Goal: Task Accomplishment & Management: Manage account settings

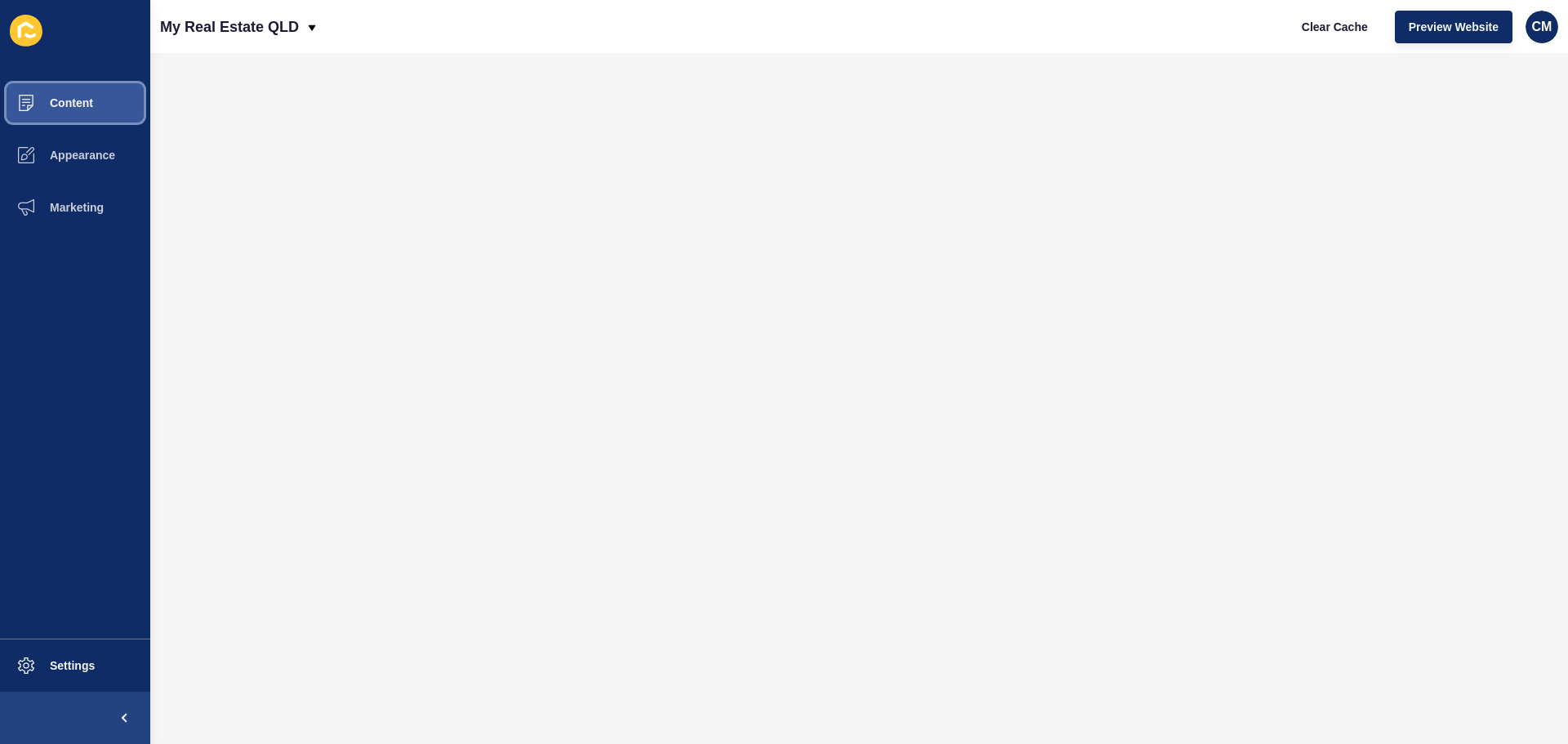
click at [100, 87] on button "Content" at bounding box center [75, 103] width 150 height 52
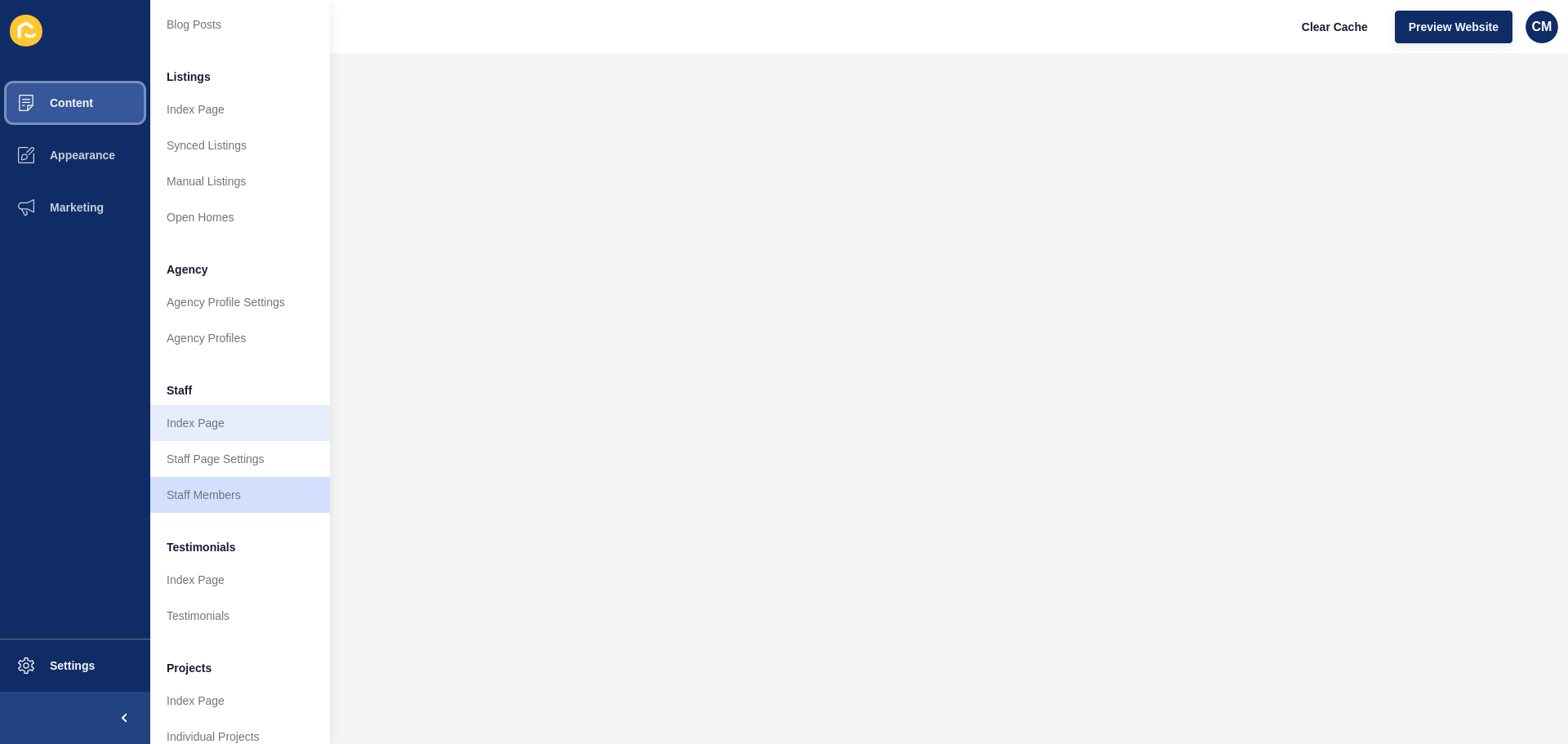
scroll to position [225, 0]
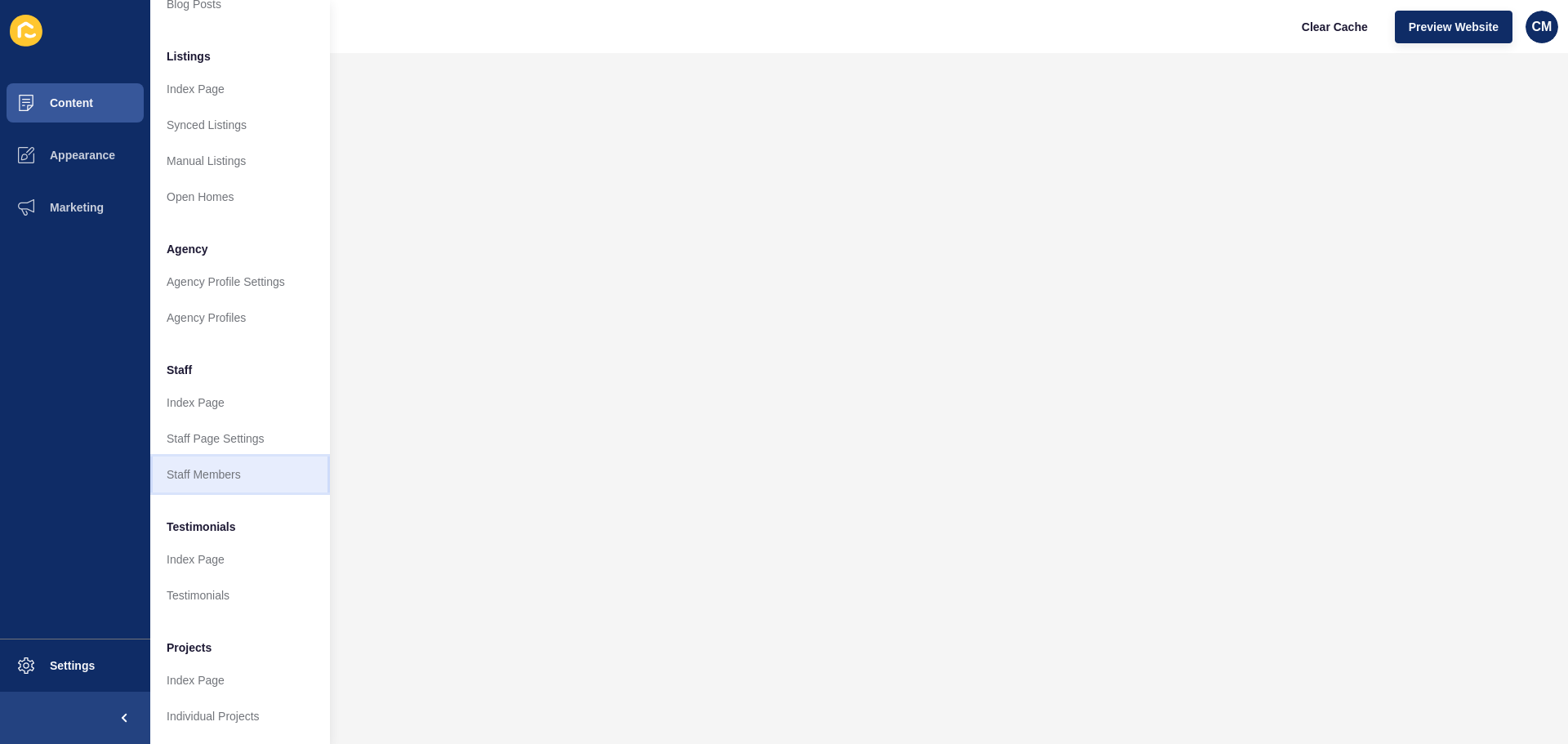
click at [234, 460] on link "Staff Members" at bounding box center [240, 475] width 180 height 36
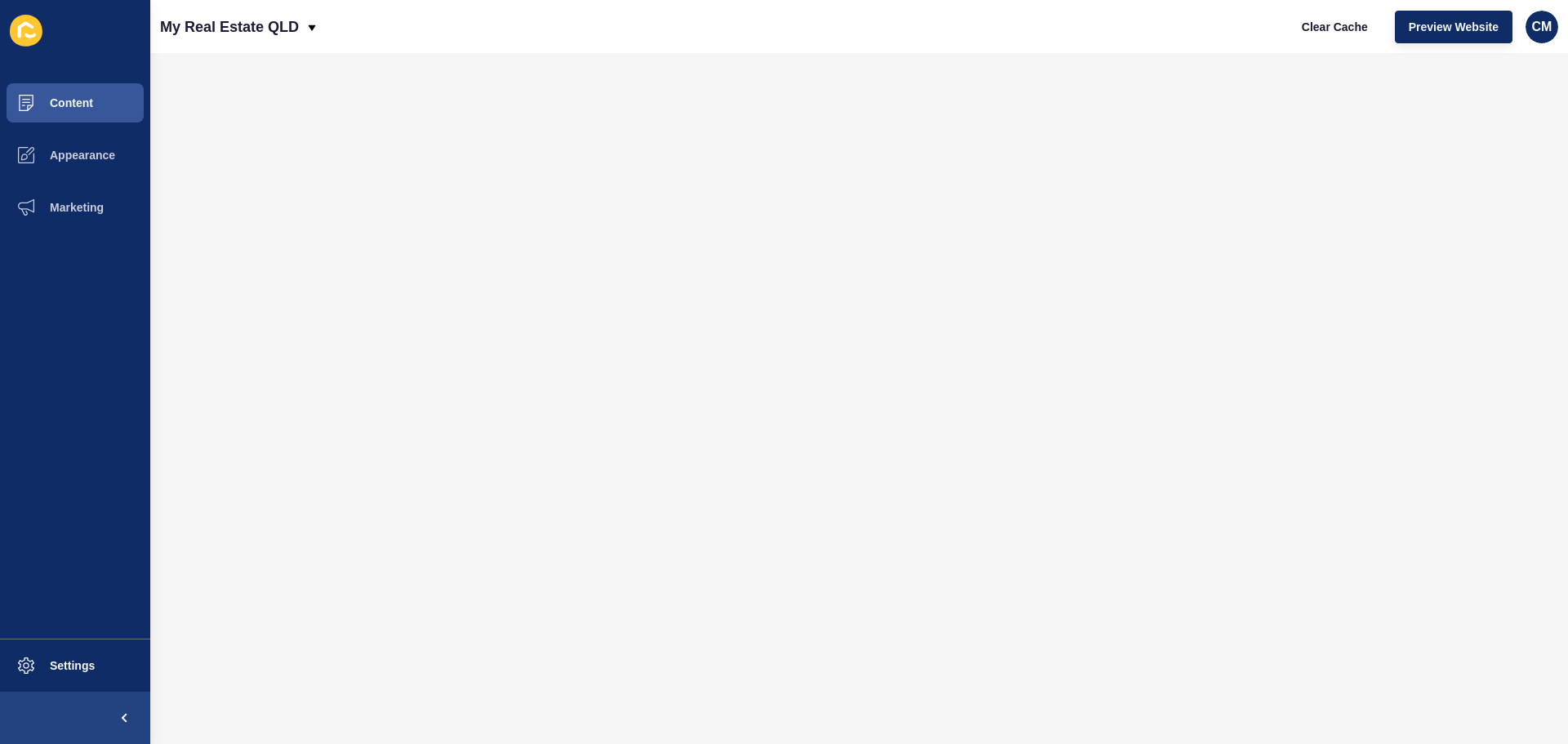
scroll to position [0, 0]
click at [51, 121] on span at bounding box center [26, 103] width 52 height 52
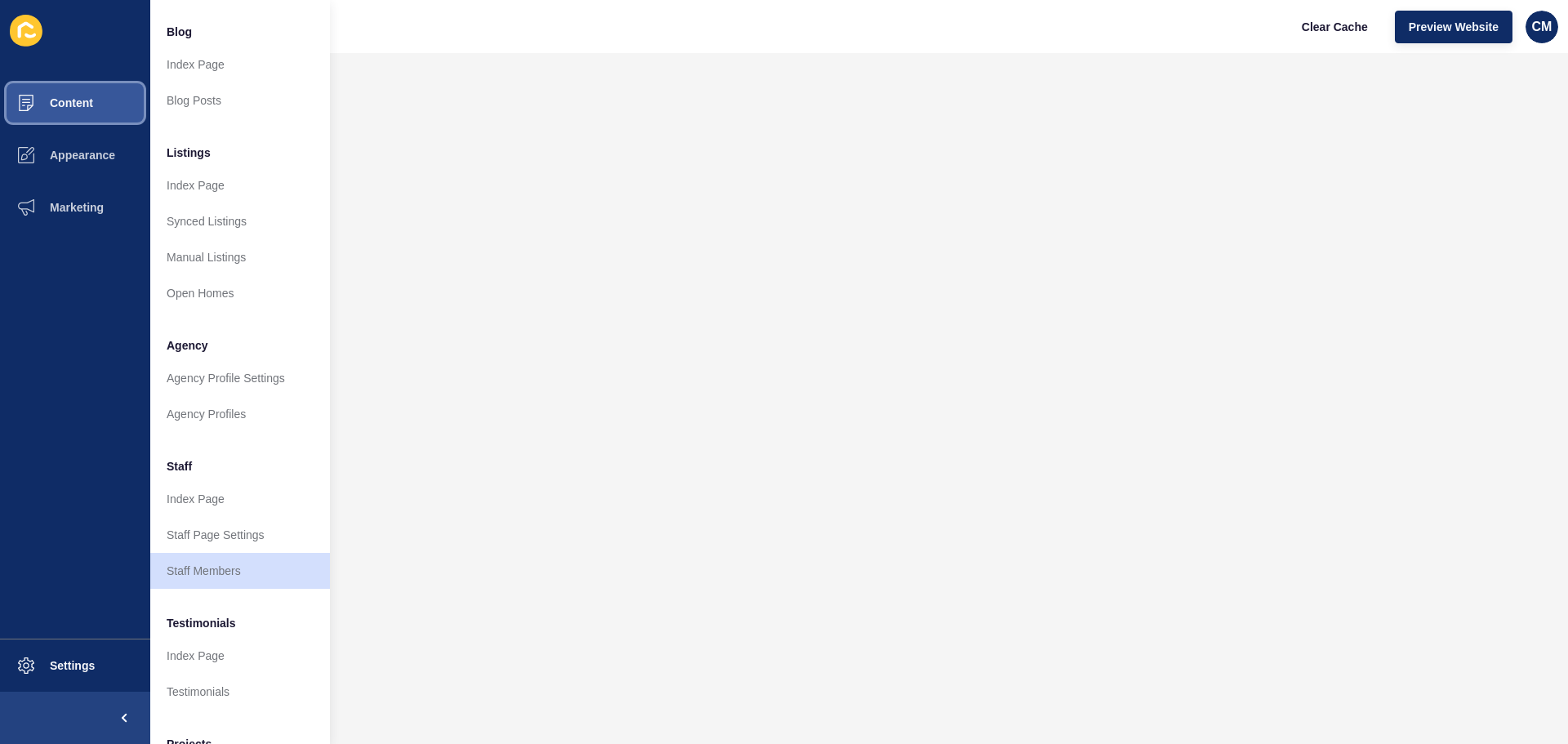
scroll to position [225, 0]
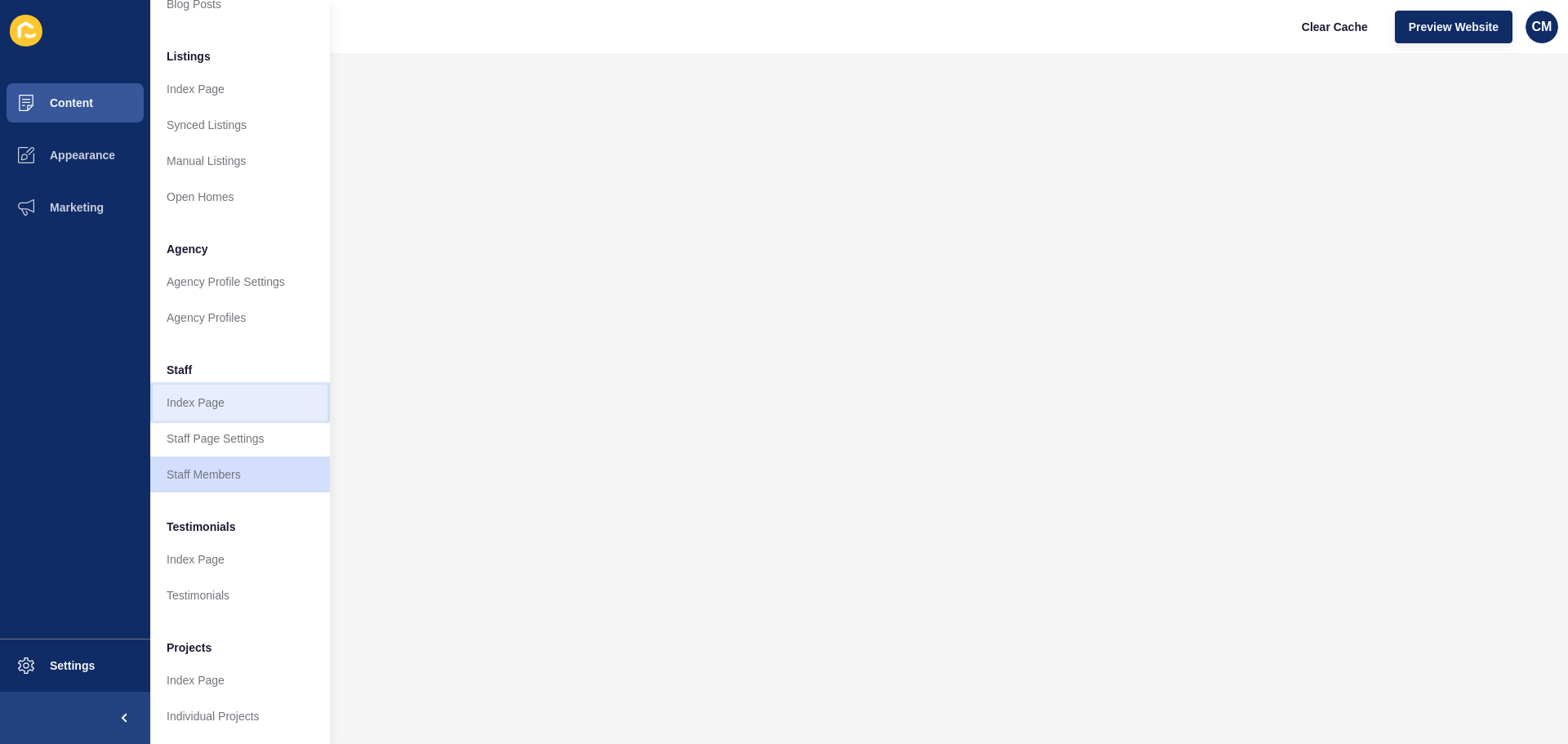
click at [195, 399] on link "Index Page" at bounding box center [240, 403] width 180 height 36
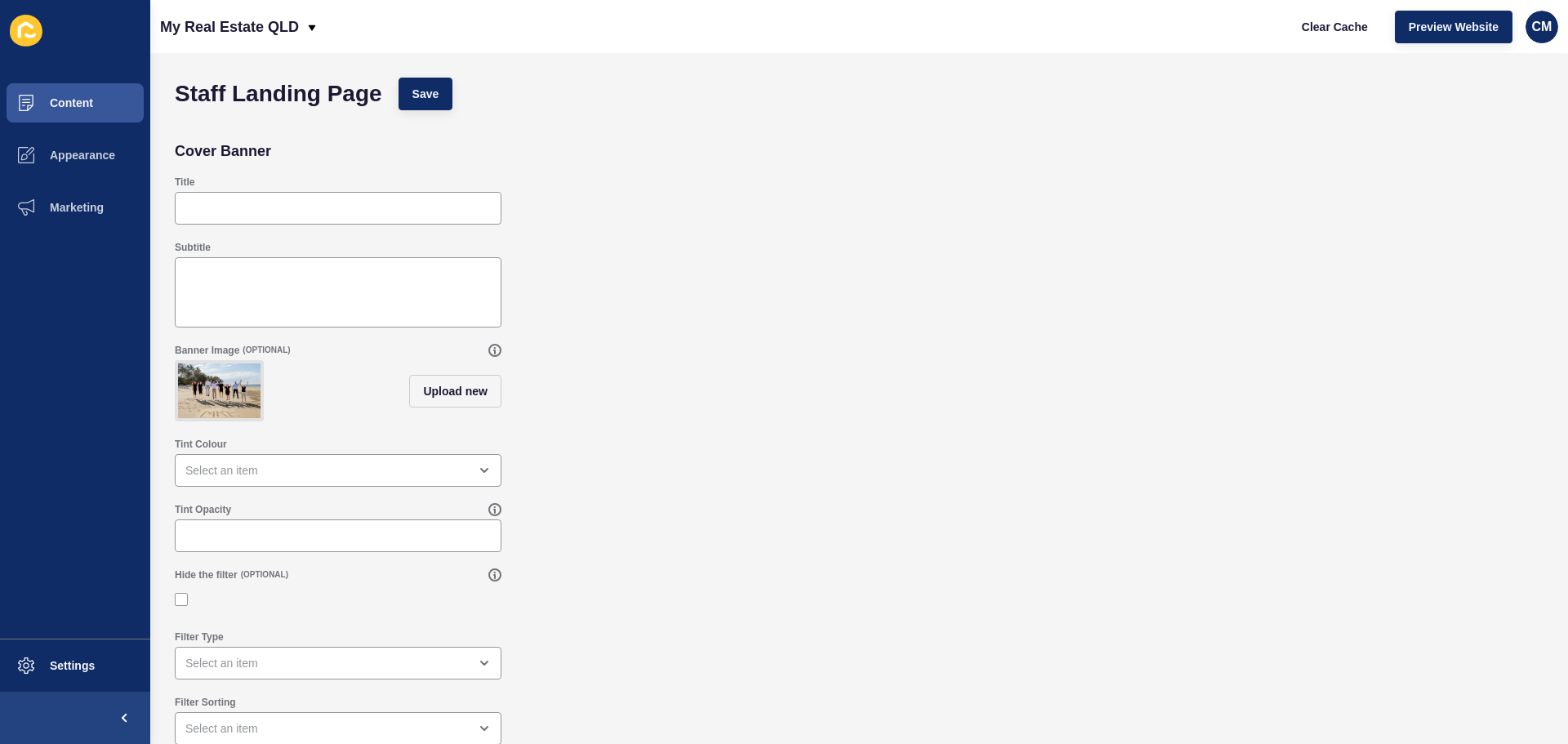
click at [218, 391] on img at bounding box center [219, 391] width 83 height 55
click at [424, 399] on span "Upload new" at bounding box center [455, 391] width 65 height 16
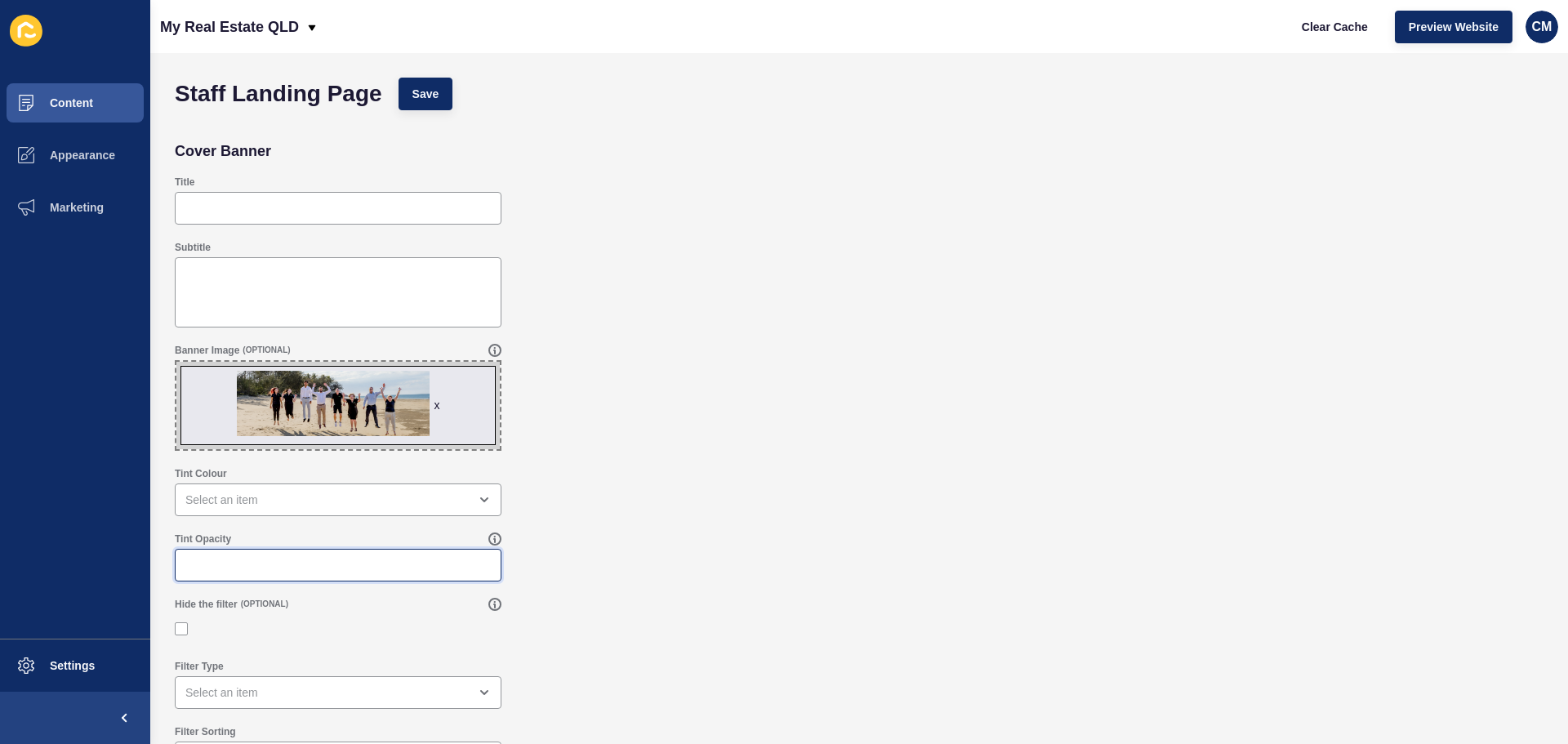
click at [755, 558] on div "Tint Opacity" at bounding box center [859, 556] width 1385 height 65
drag, startPoint x: 550, startPoint y: 302, endPoint x: 569, endPoint y: 280, distance: 29.0
click at [552, 301] on div "Subtitle" at bounding box center [859, 284] width 1385 height 103
click at [636, 471] on div "Tint Colour" at bounding box center [859, 491] width 1385 height 65
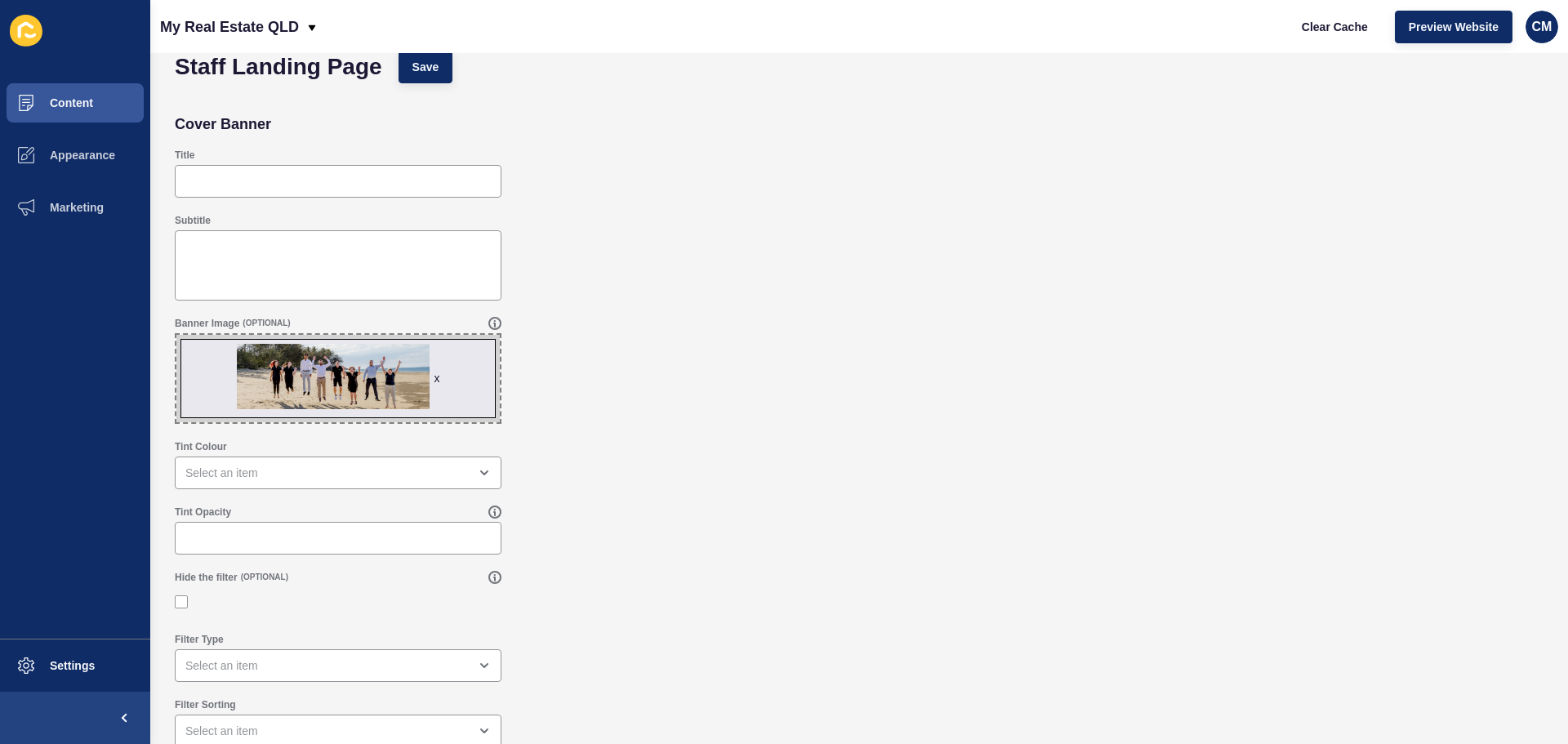
scroll to position [38, 0]
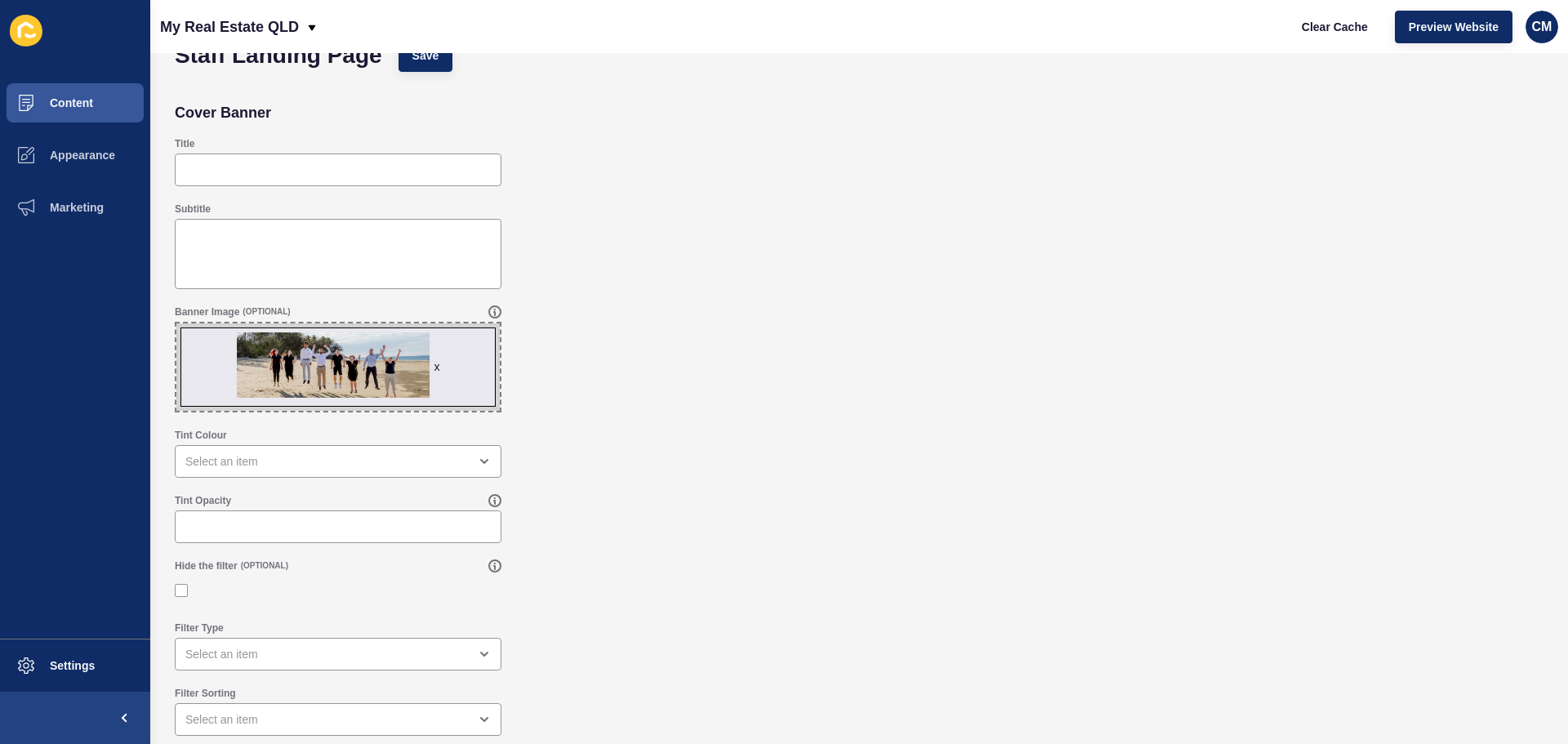
click at [942, 386] on div "Banner Image (OPTIONAL) x Drag or click to upload" at bounding box center [859, 358] width 1385 height 123
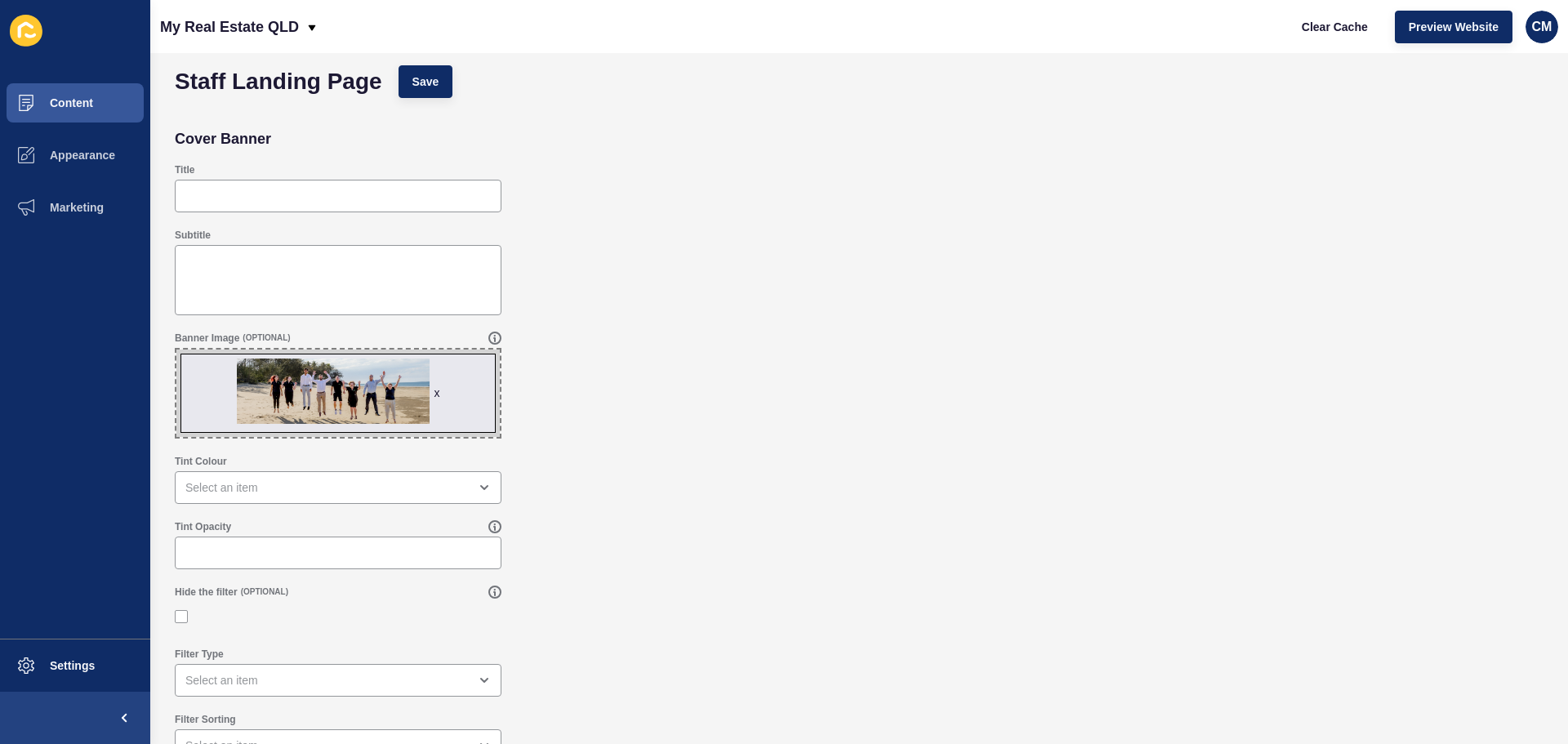
scroll to position [0, 0]
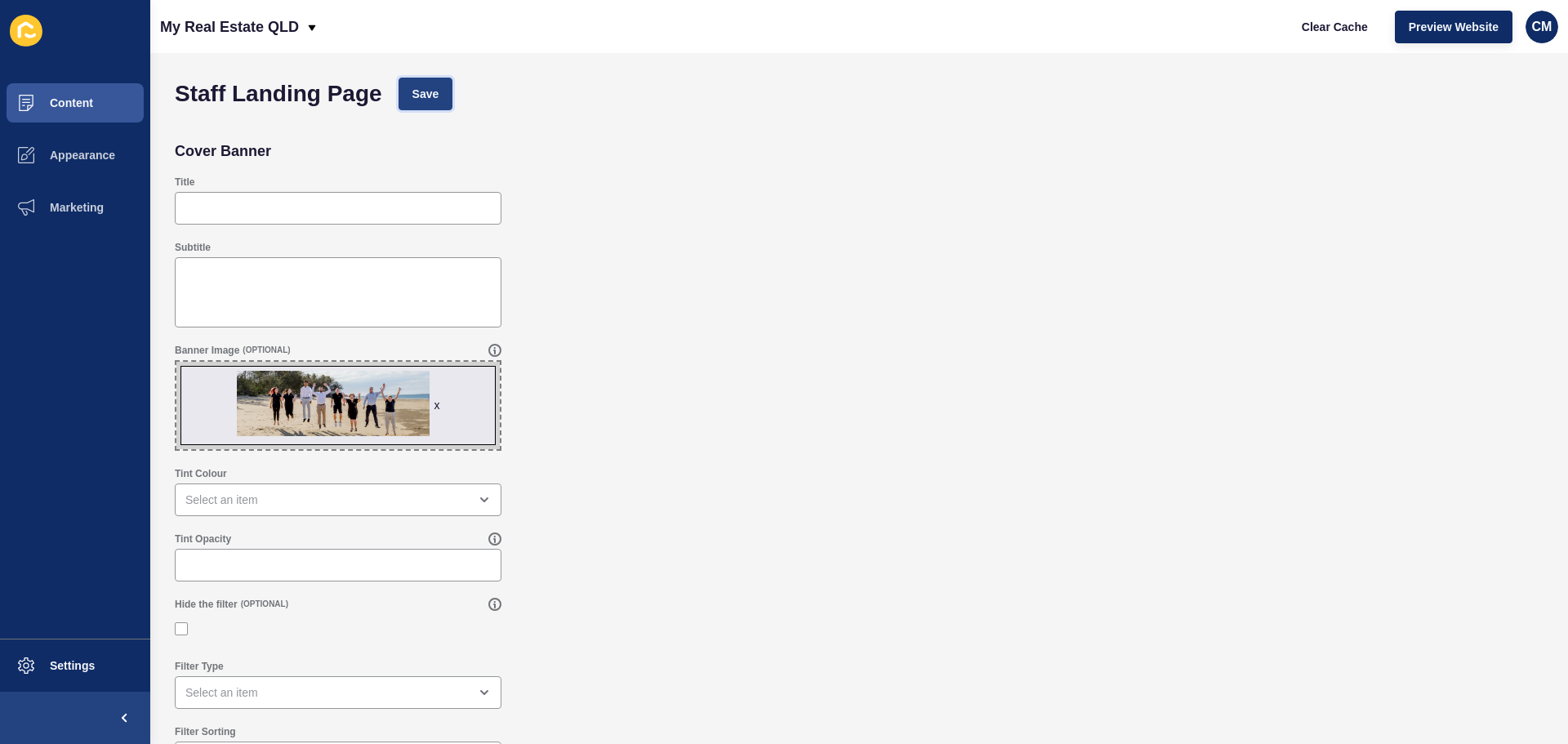
click at [422, 105] on button "Save" at bounding box center [426, 94] width 55 height 33
click at [1059, 248] on div "Subtitle" at bounding box center [859, 284] width 1385 height 103
click at [441, 94] on button "Save" at bounding box center [426, 94] width 55 height 33
click at [1443, 43] on div "Clear Cache Preview Website CM" at bounding box center [1423, 27] width 283 height 46
click at [1442, 34] on span "Preview Website" at bounding box center [1454, 27] width 90 height 16
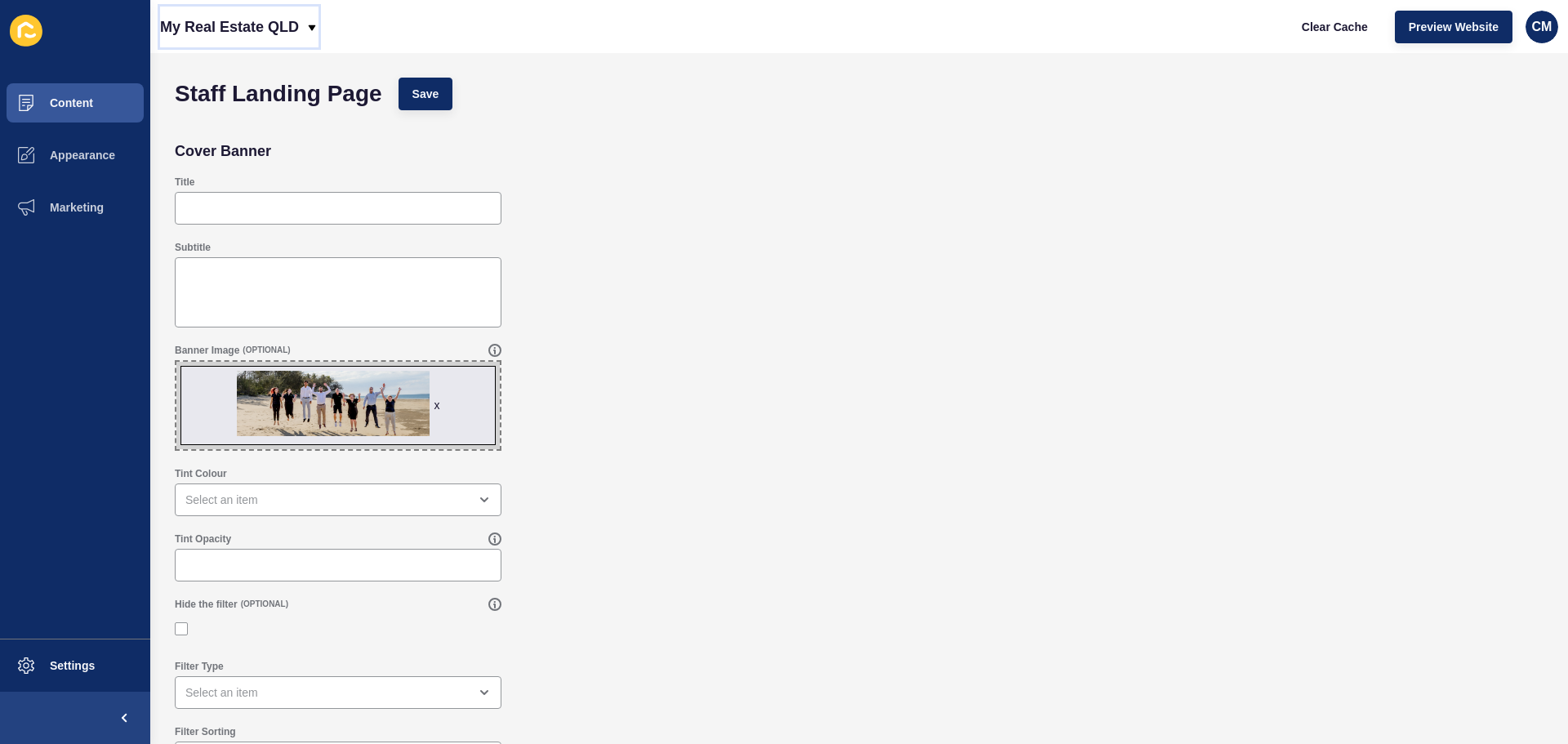
click at [269, 25] on p "My Real Estate QLD" at bounding box center [229, 27] width 139 height 41
click at [245, 75] on div "Back to website list" at bounding box center [231, 74] width 117 height 29
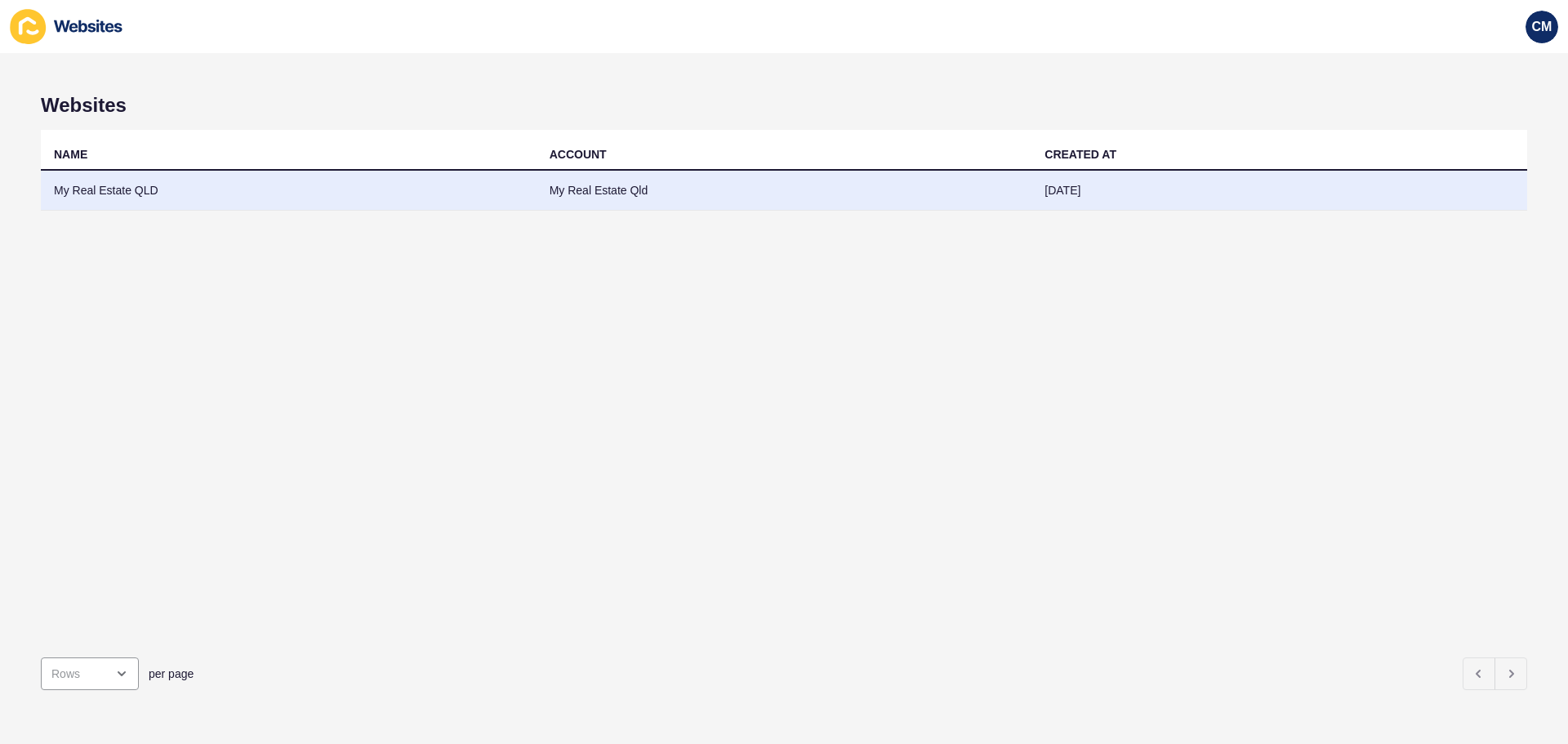
click at [816, 188] on td "My Real Estate Qld" at bounding box center [785, 191] width 496 height 40
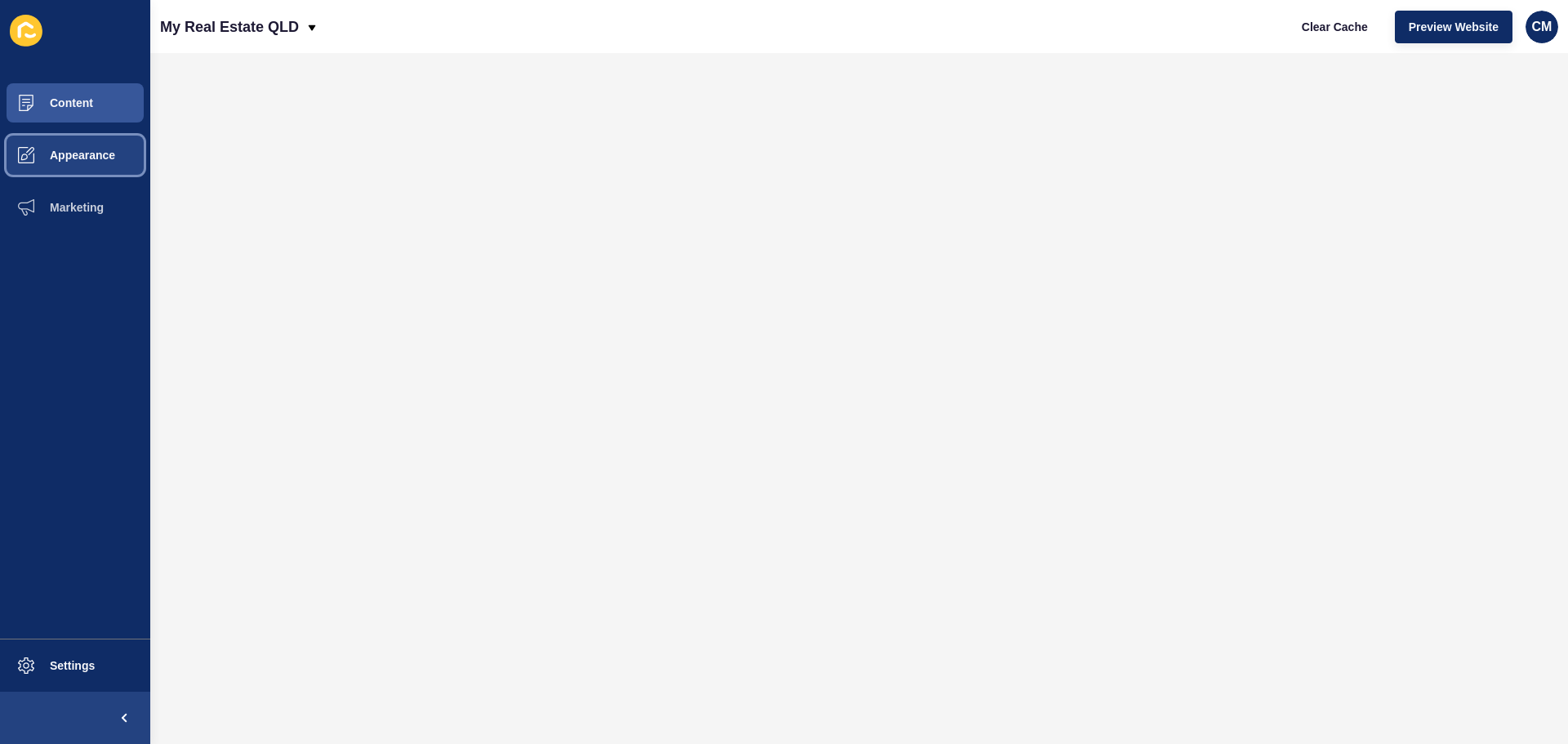
click at [60, 163] on button "Appearance" at bounding box center [75, 155] width 150 height 52
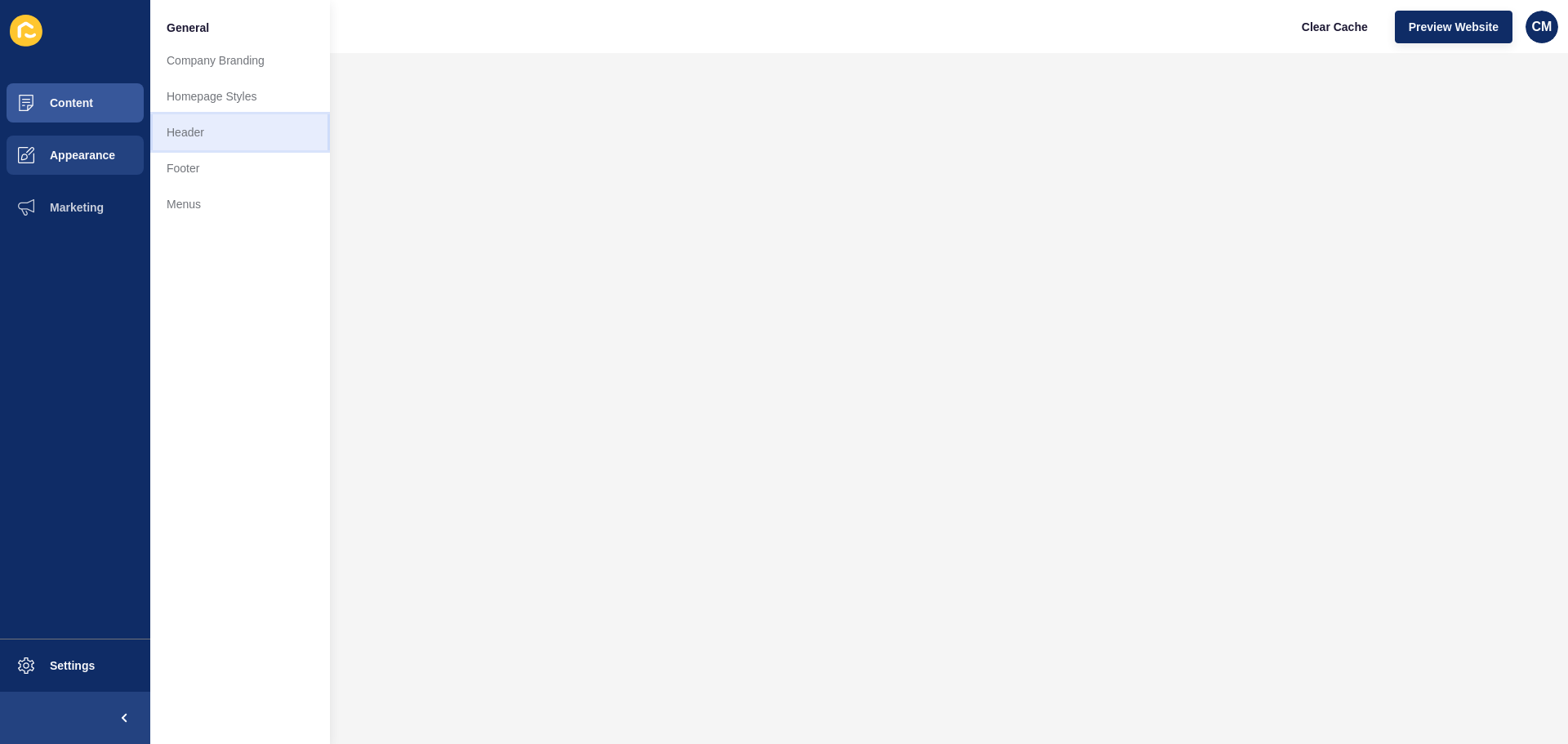
click at [225, 134] on link "Header" at bounding box center [240, 132] width 180 height 36
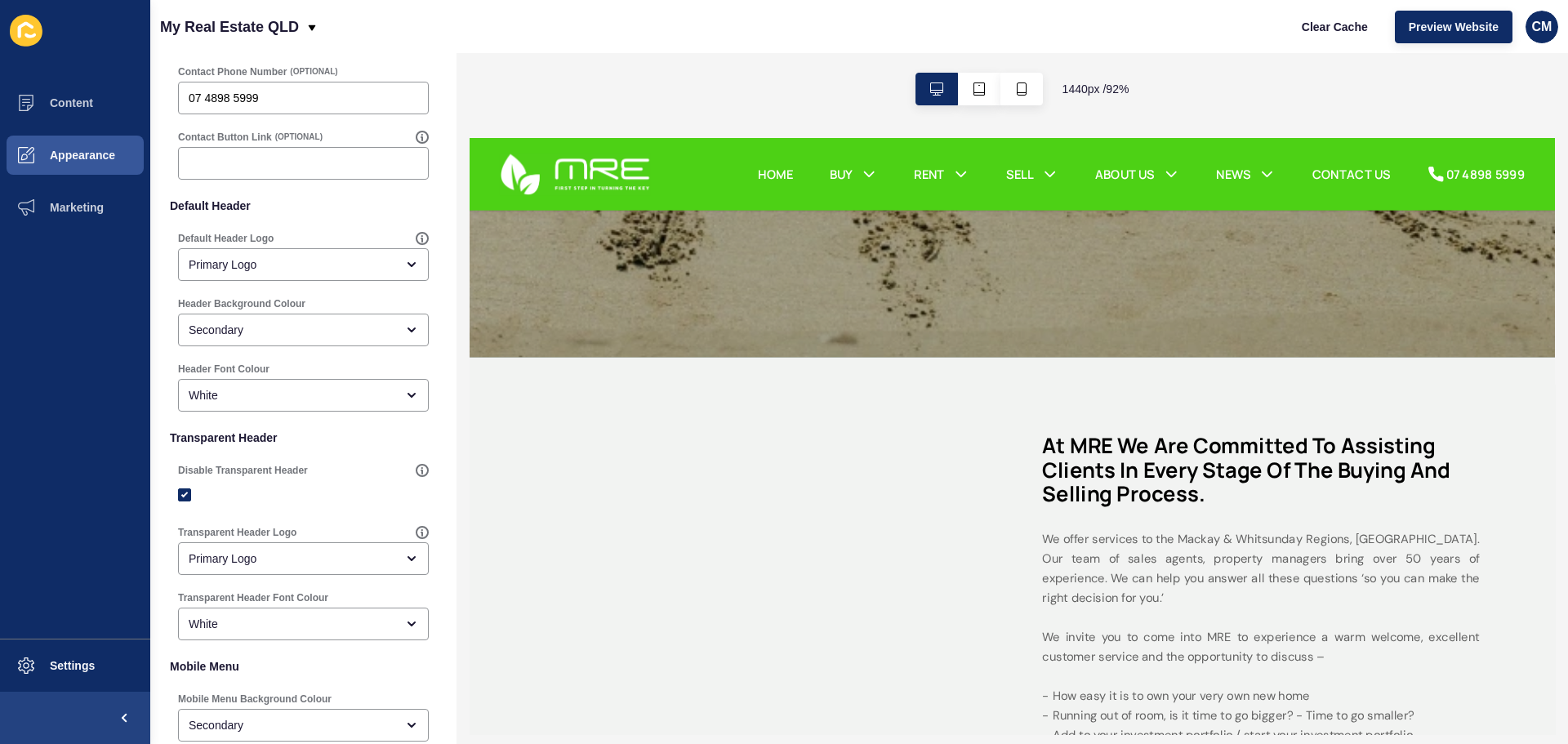
scroll to position [294, 0]
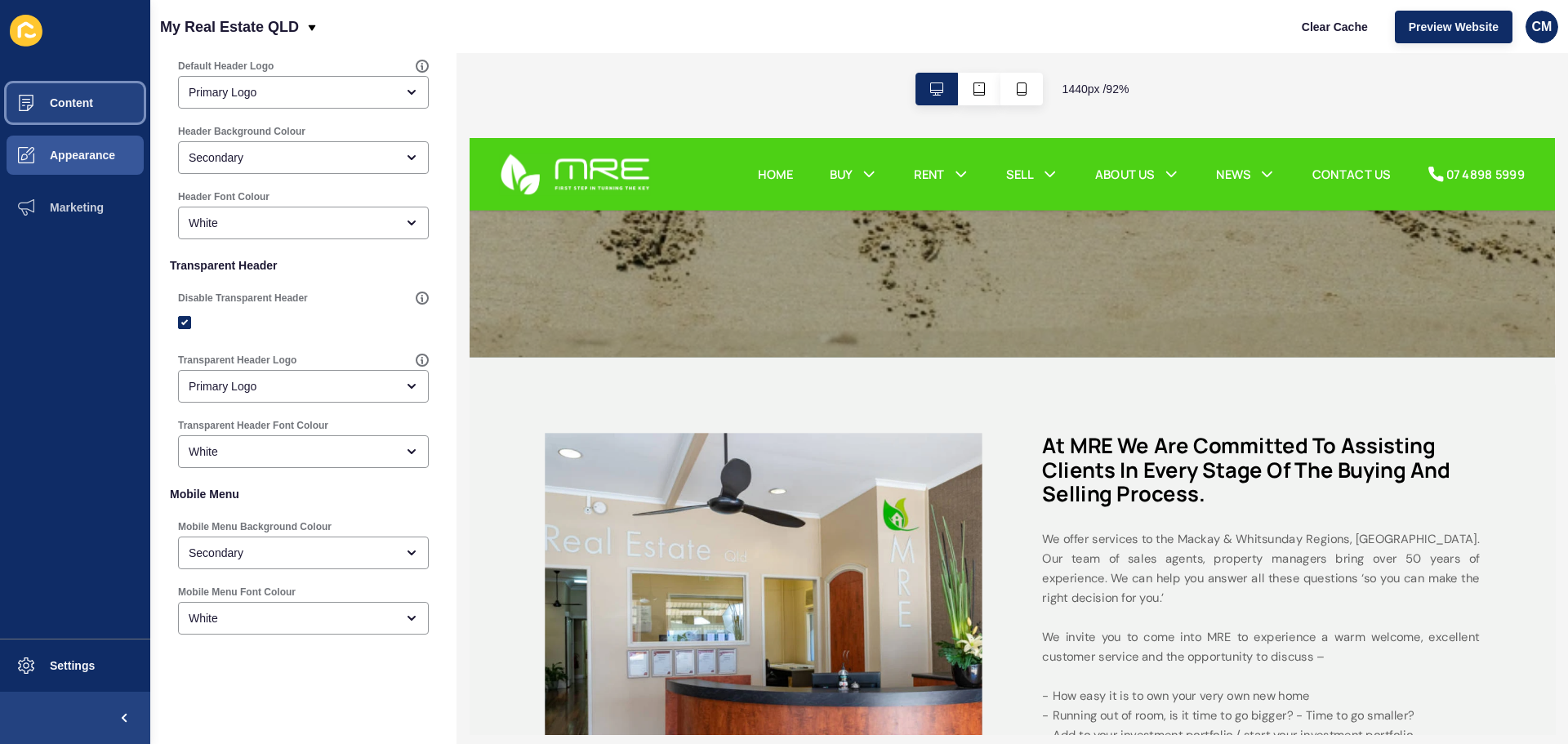
click at [69, 103] on span "Content" at bounding box center [46, 102] width 96 height 13
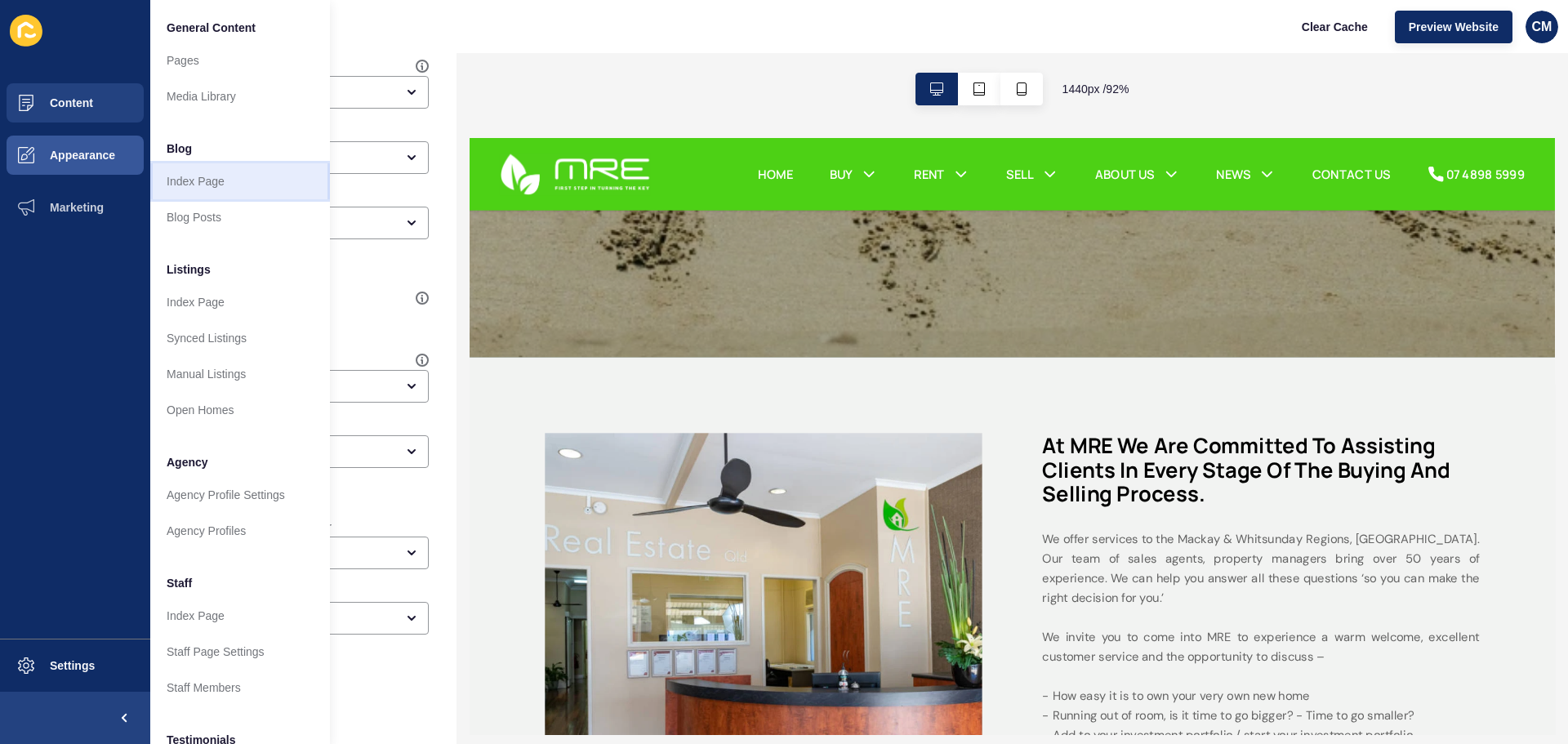
click at [191, 181] on link "Index Page" at bounding box center [240, 181] width 180 height 36
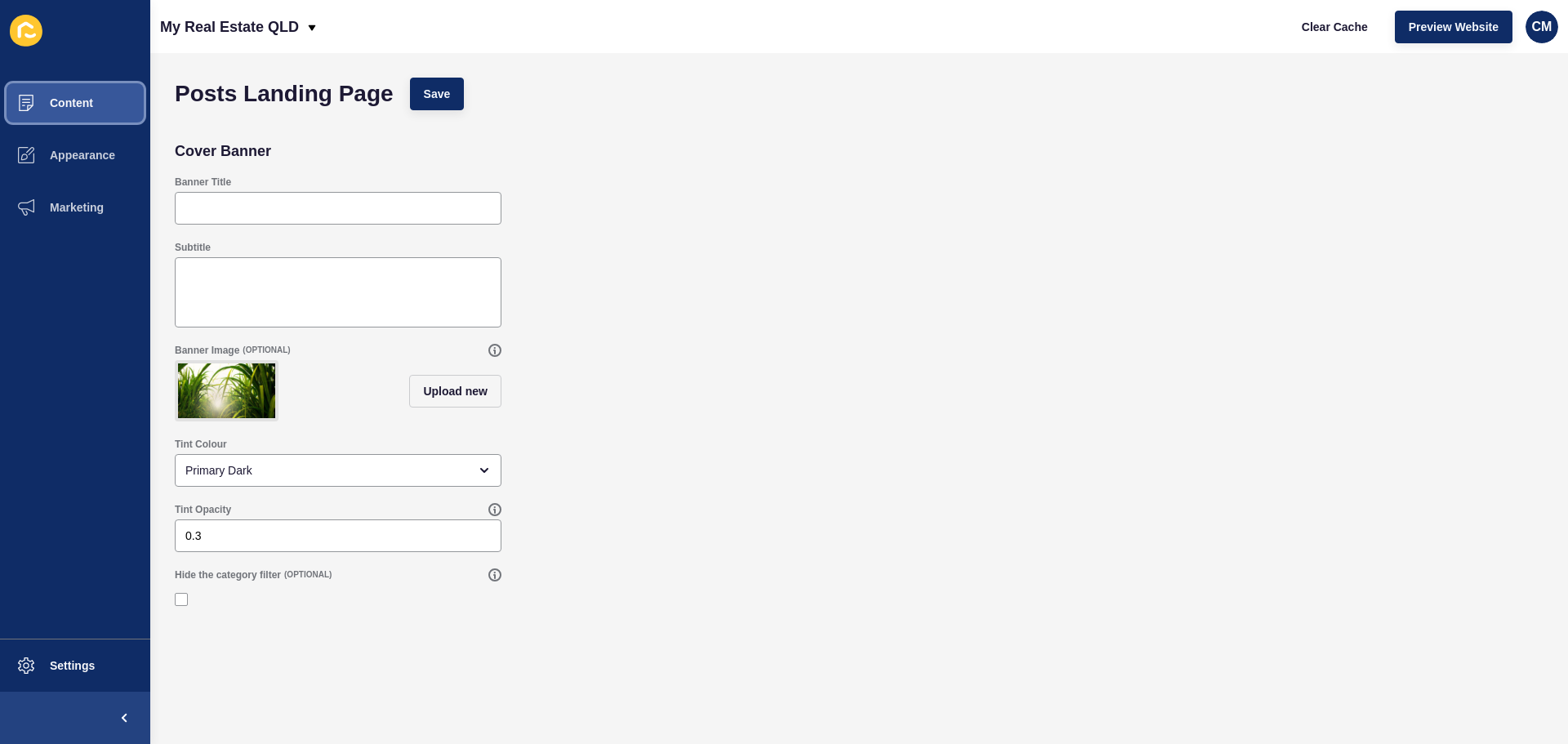
click at [82, 92] on button "Content" at bounding box center [75, 103] width 150 height 52
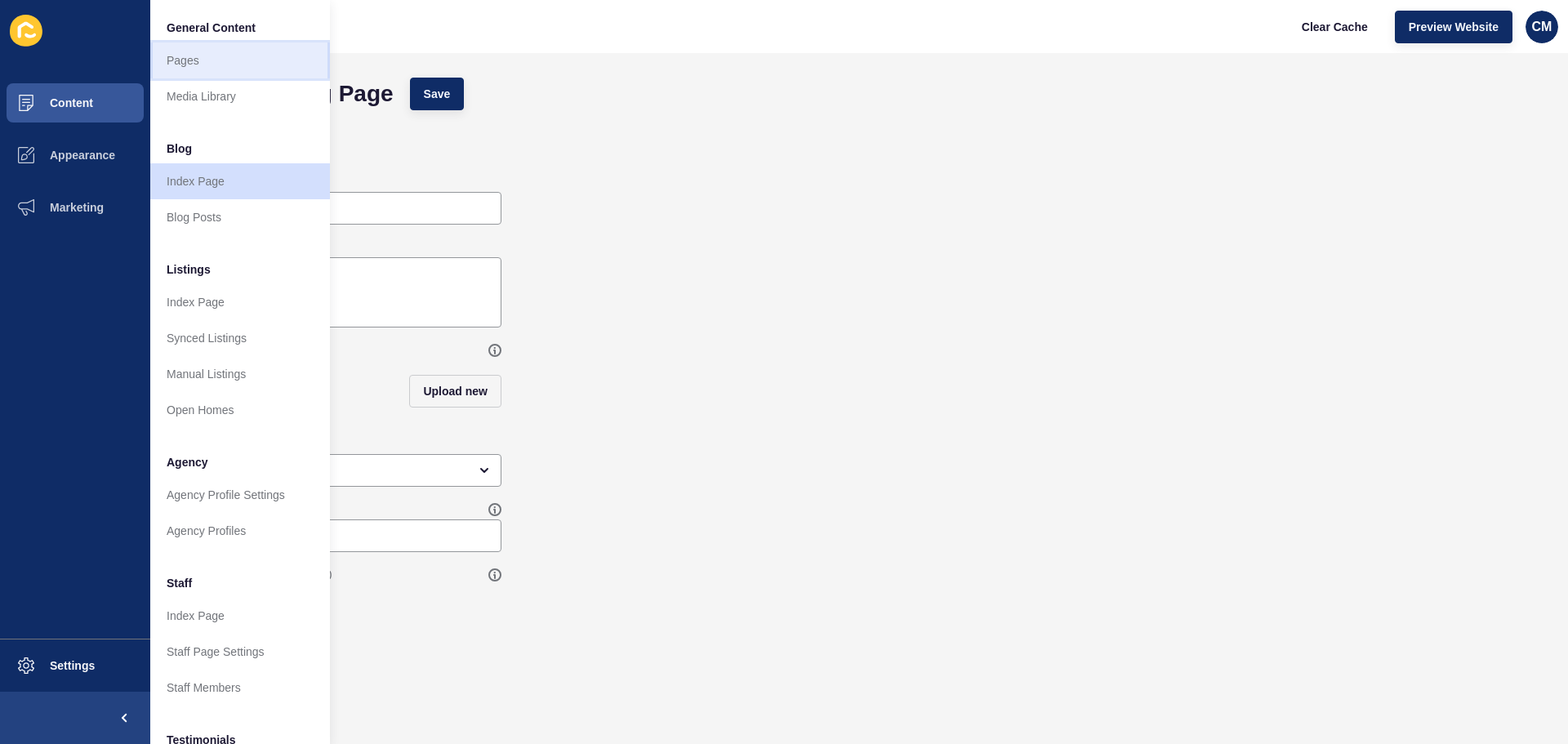
click at [212, 60] on link "Pages" at bounding box center [240, 60] width 180 height 36
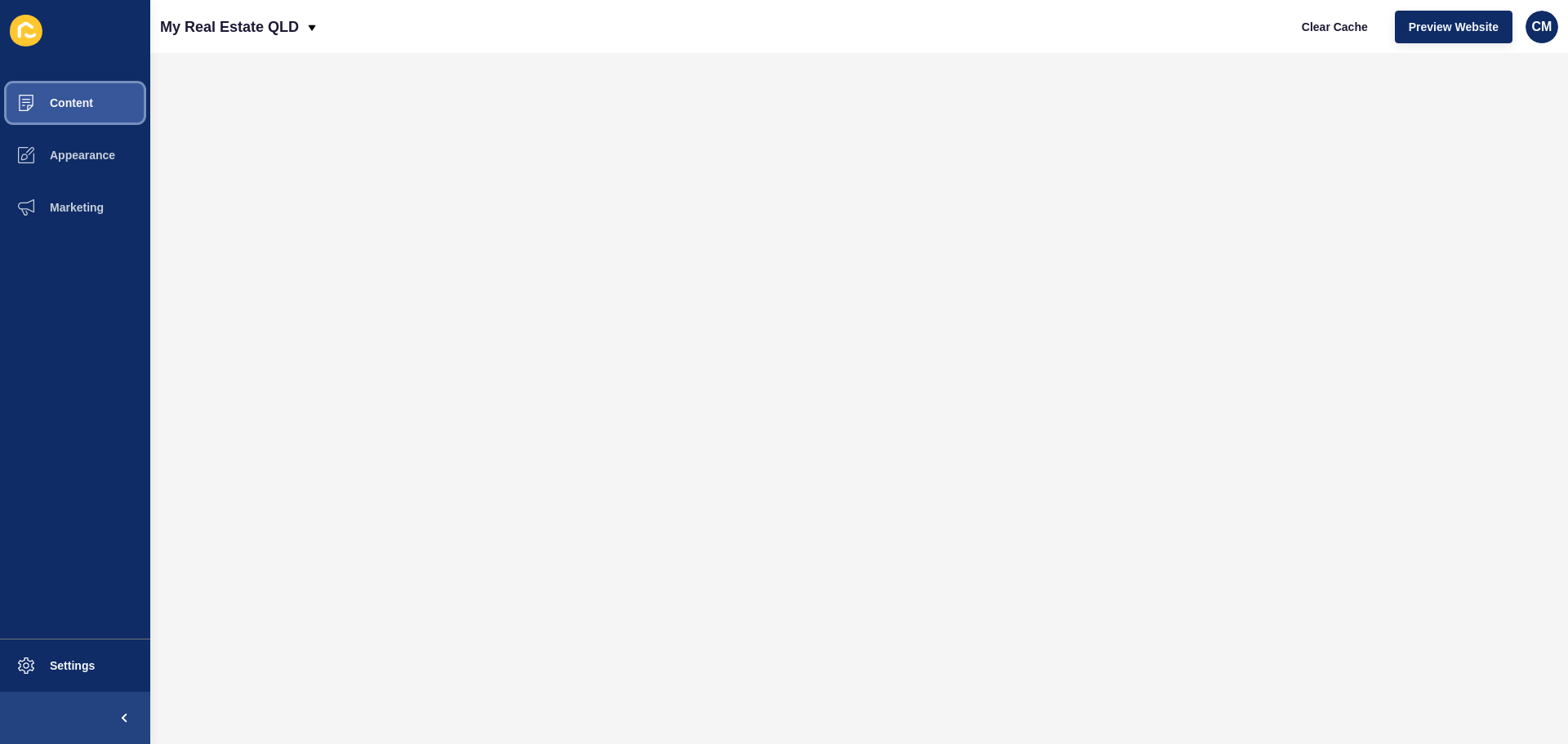
click at [76, 83] on button "Content" at bounding box center [75, 103] width 150 height 52
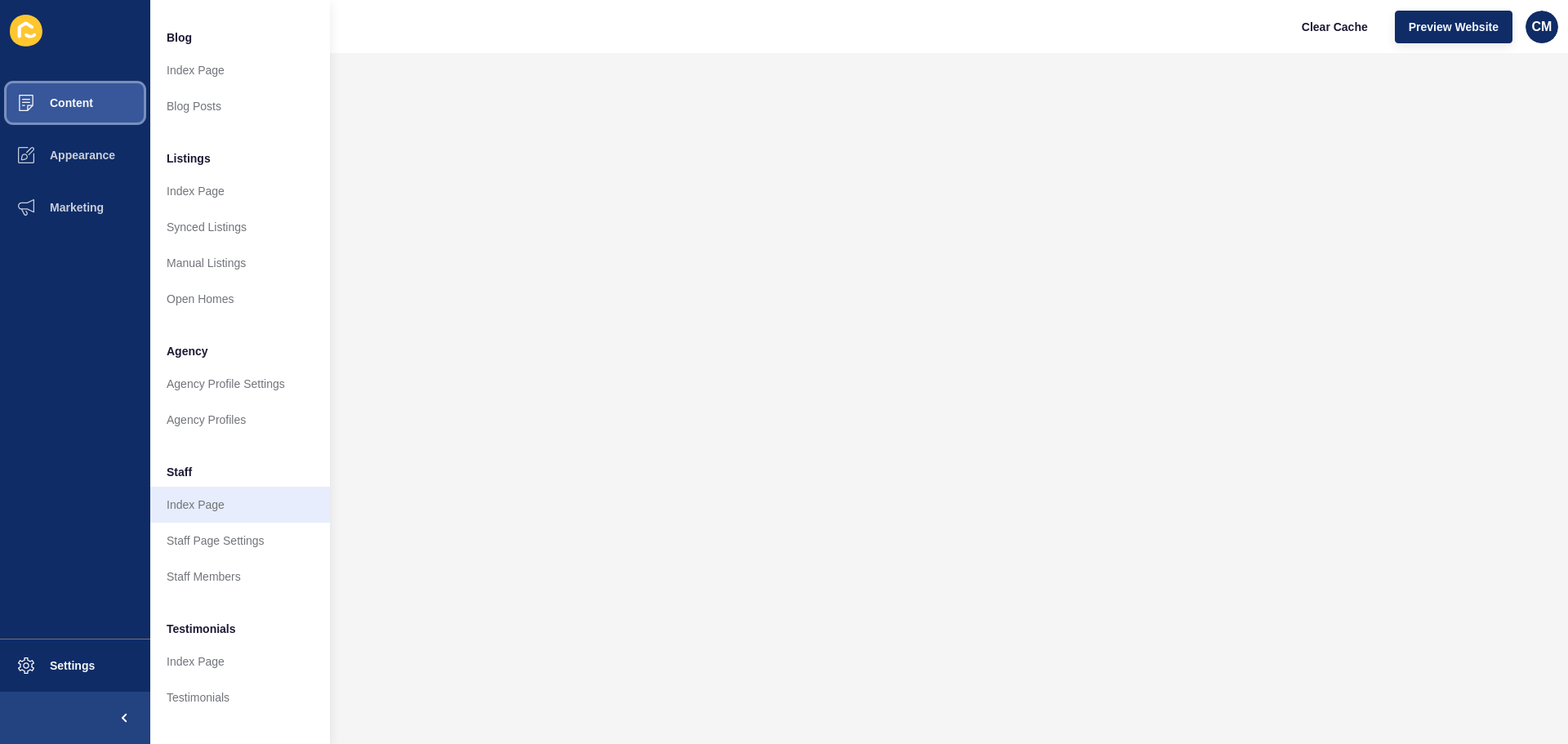
scroll to position [225, 0]
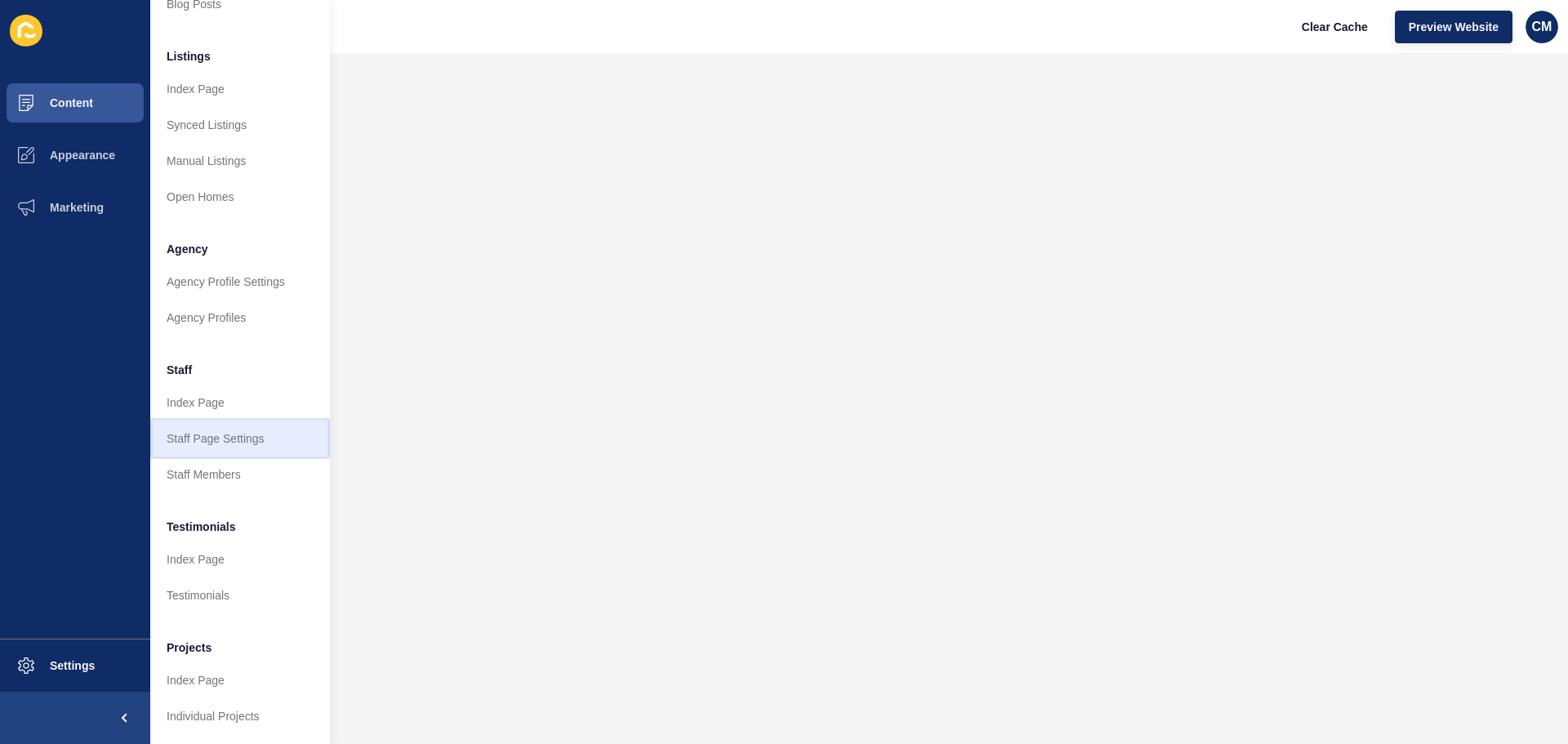
click at [259, 422] on link "Staff Page Settings" at bounding box center [240, 439] width 180 height 36
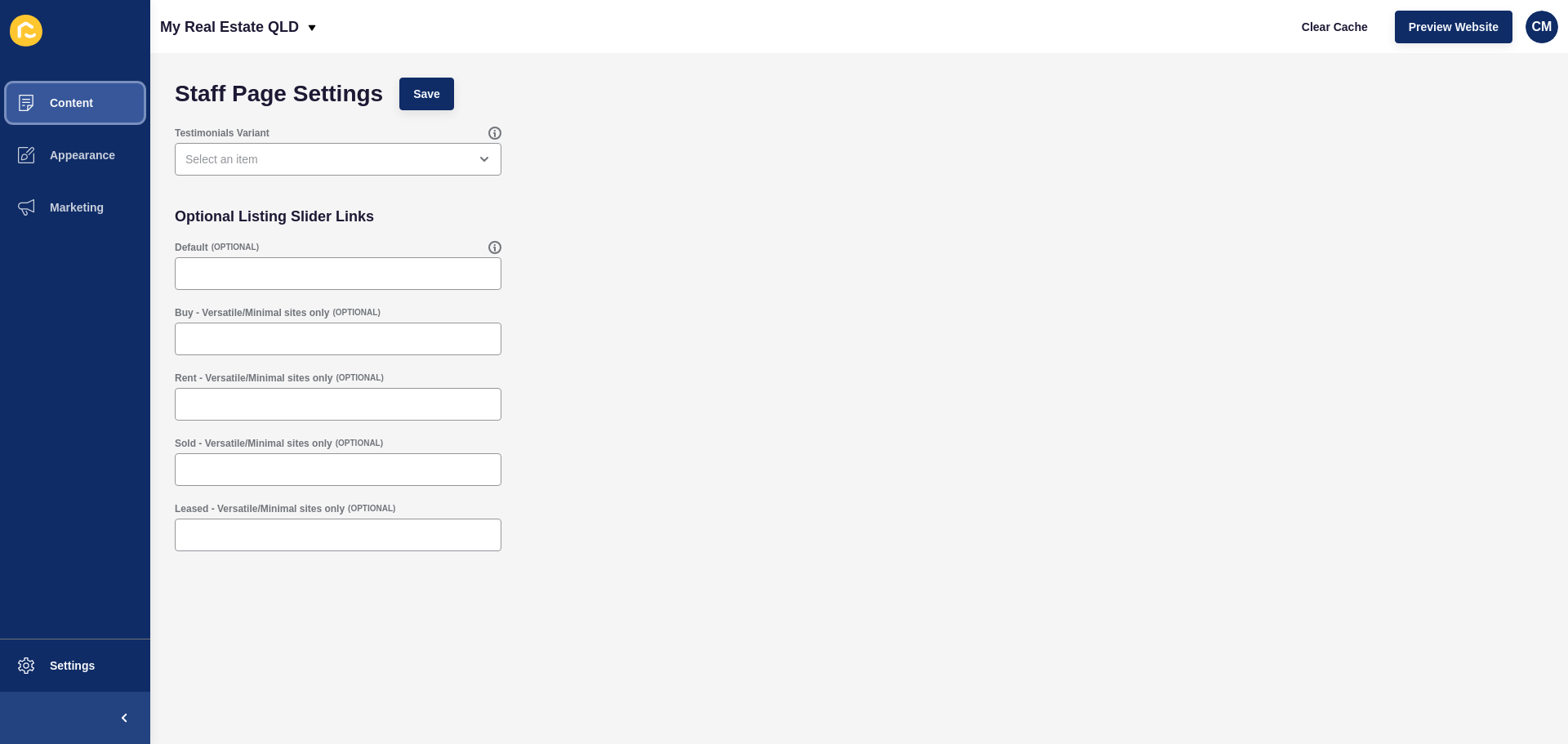
click at [83, 102] on span "Content" at bounding box center [46, 102] width 96 height 13
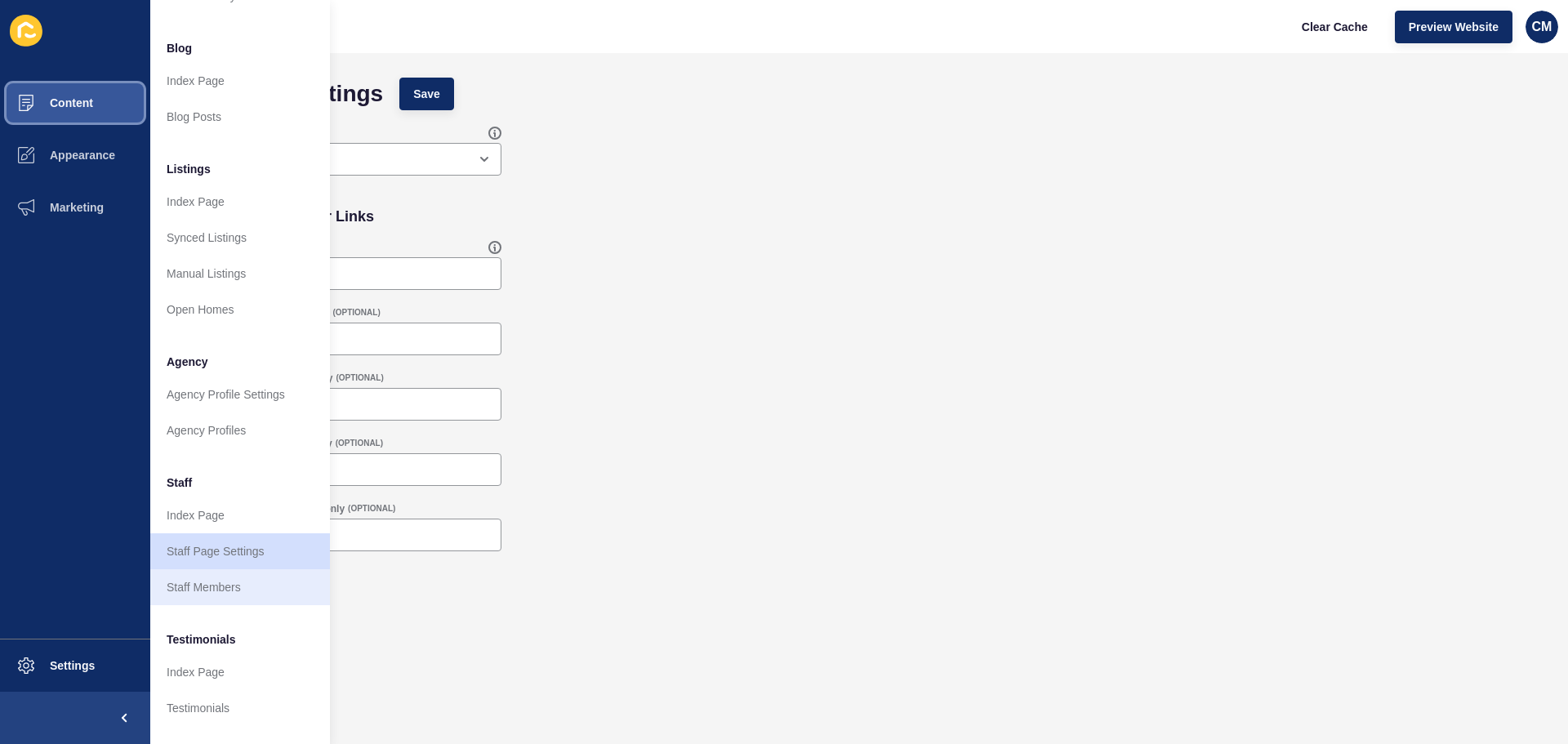
scroll to position [225, 0]
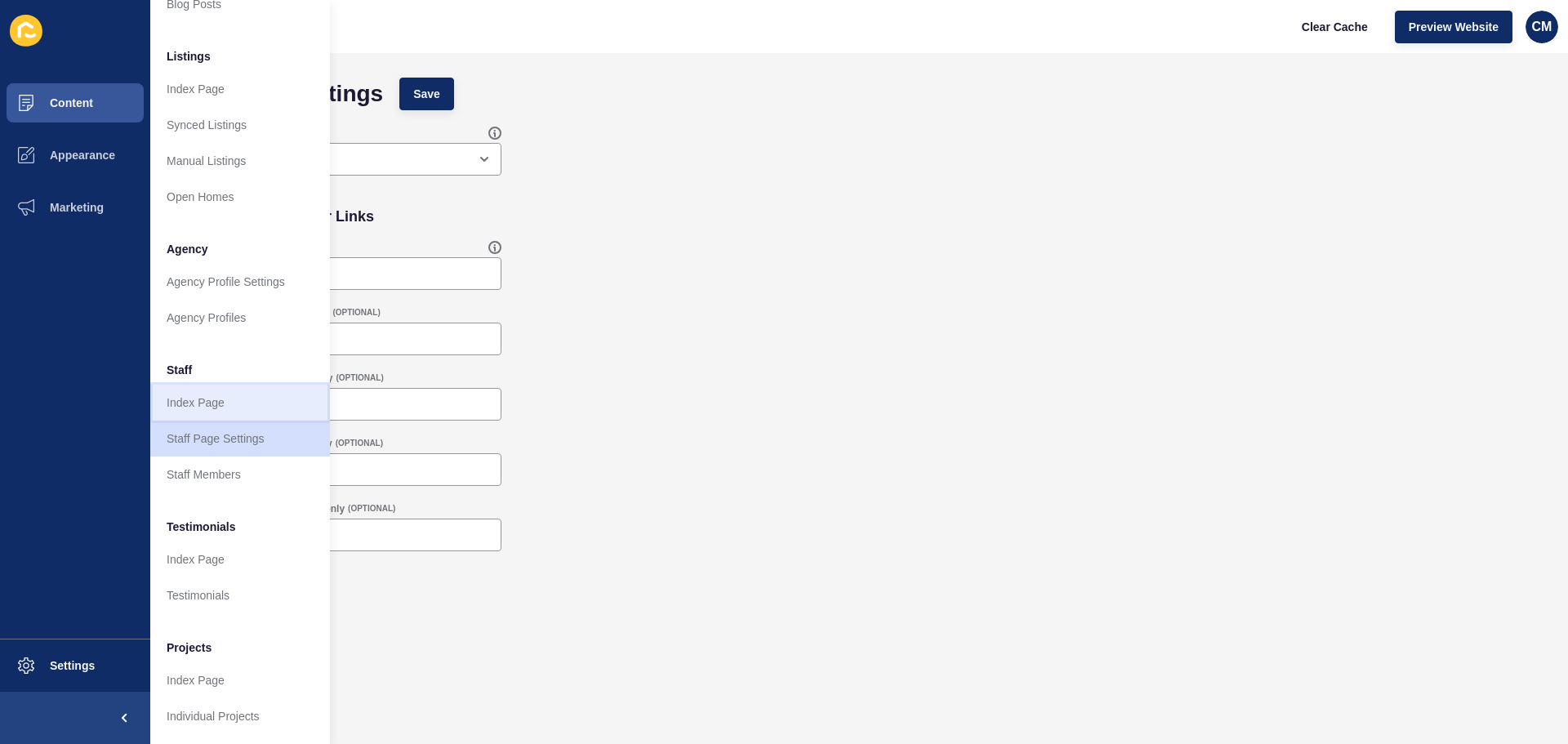
click at [229, 392] on link "Index Page" at bounding box center [240, 403] width 180 height 36
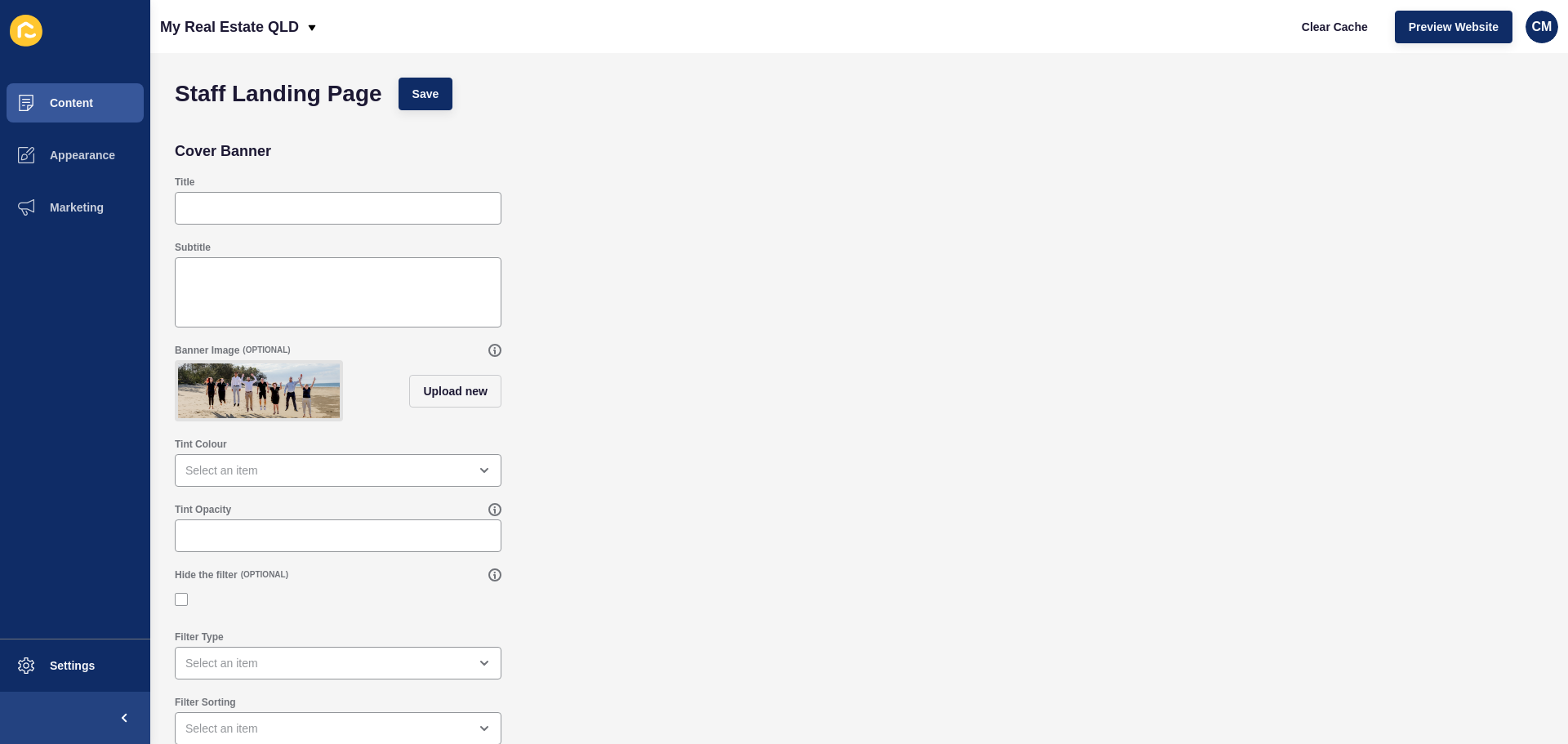
click at [241, 381] on img at bounding box center [259, 391] width 162 height 55
click at [241, 380] on img at bounding box center [259, 391] width 162 height 55
click at [493, 354] on icon at bounding box center [494, 350] width 13 height 13
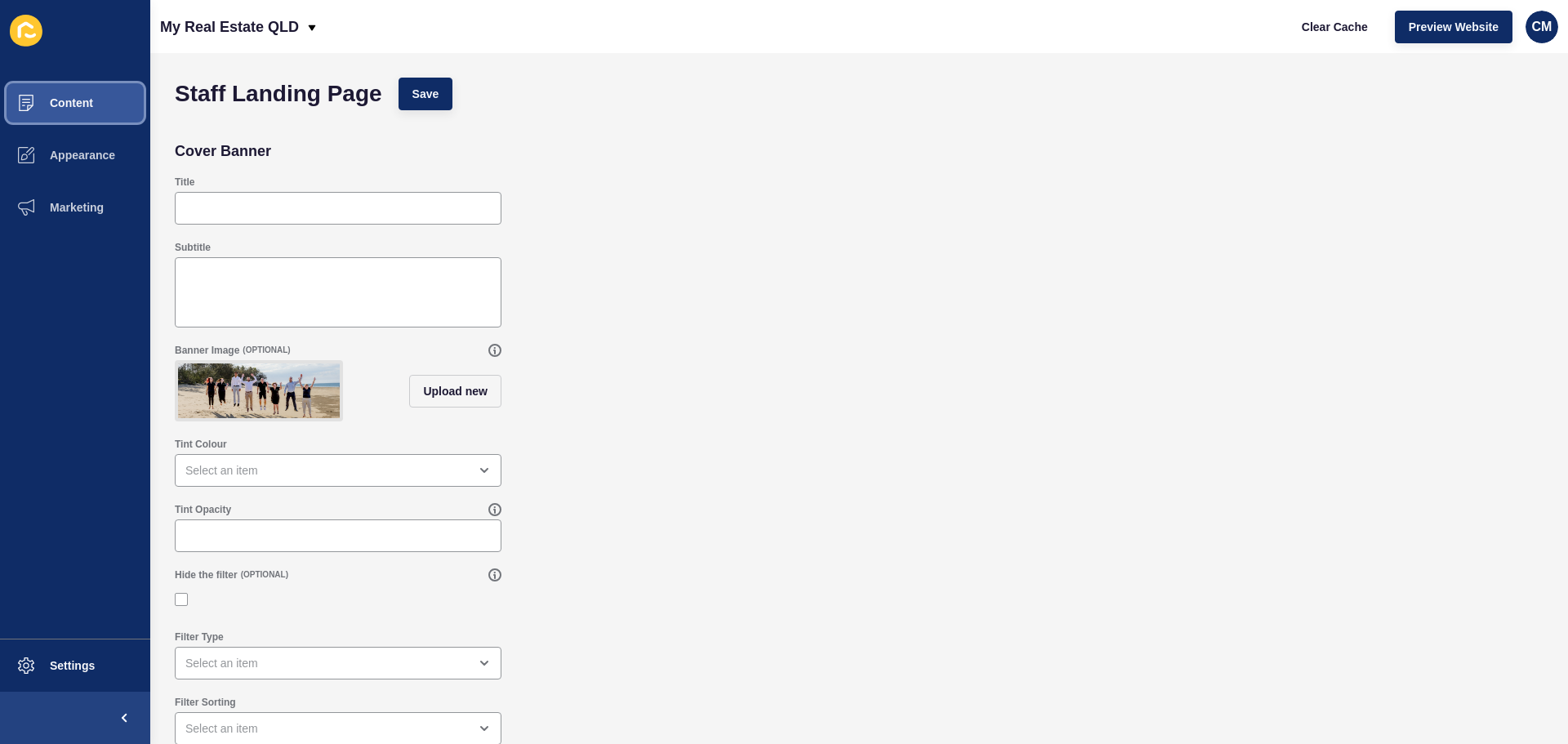
click at [96, 101] on button "Content" at bounding box center [75, 103] width 150 height 52
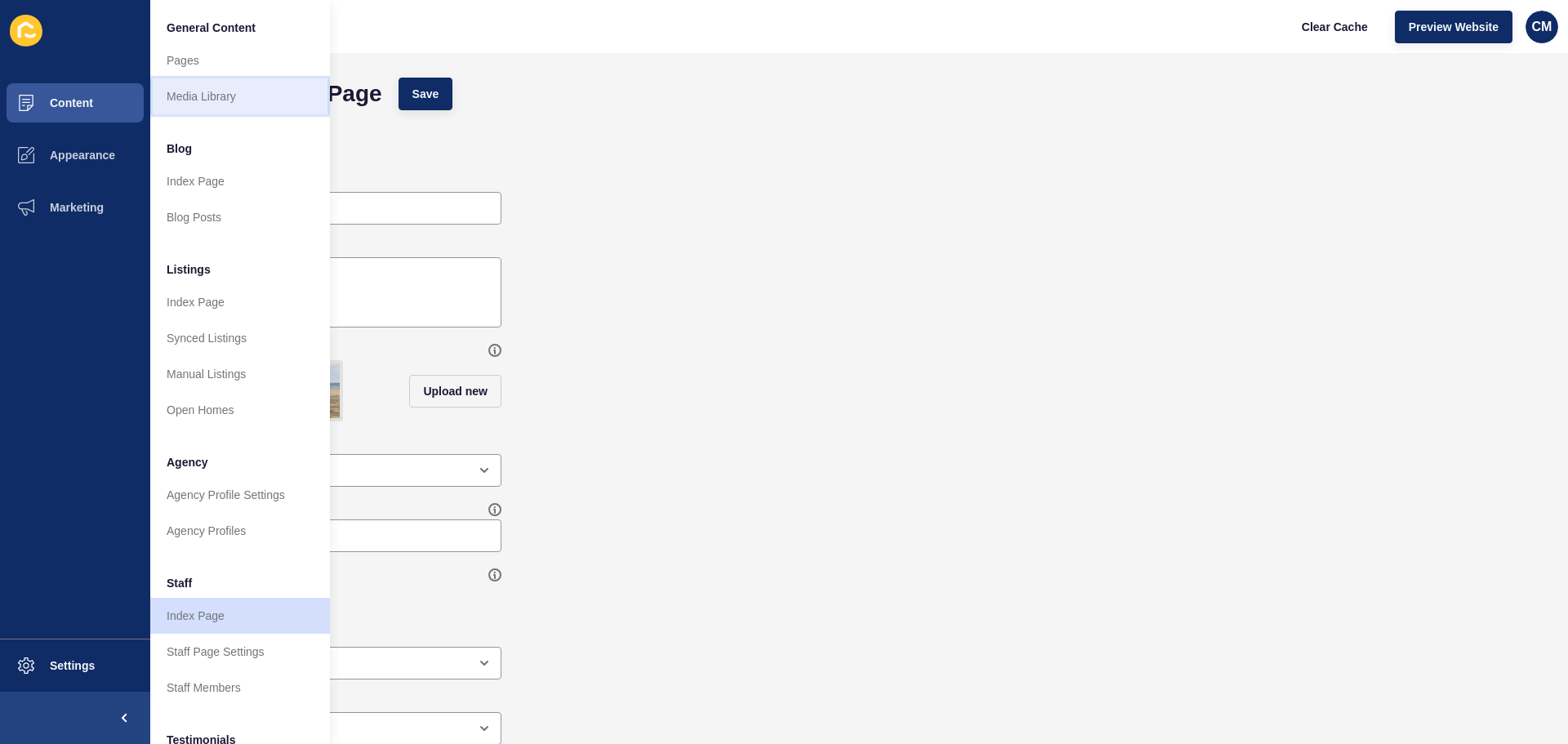
click at [196, 94] on link "Media Library" at bounding box center [240, 96] width 180 height 36
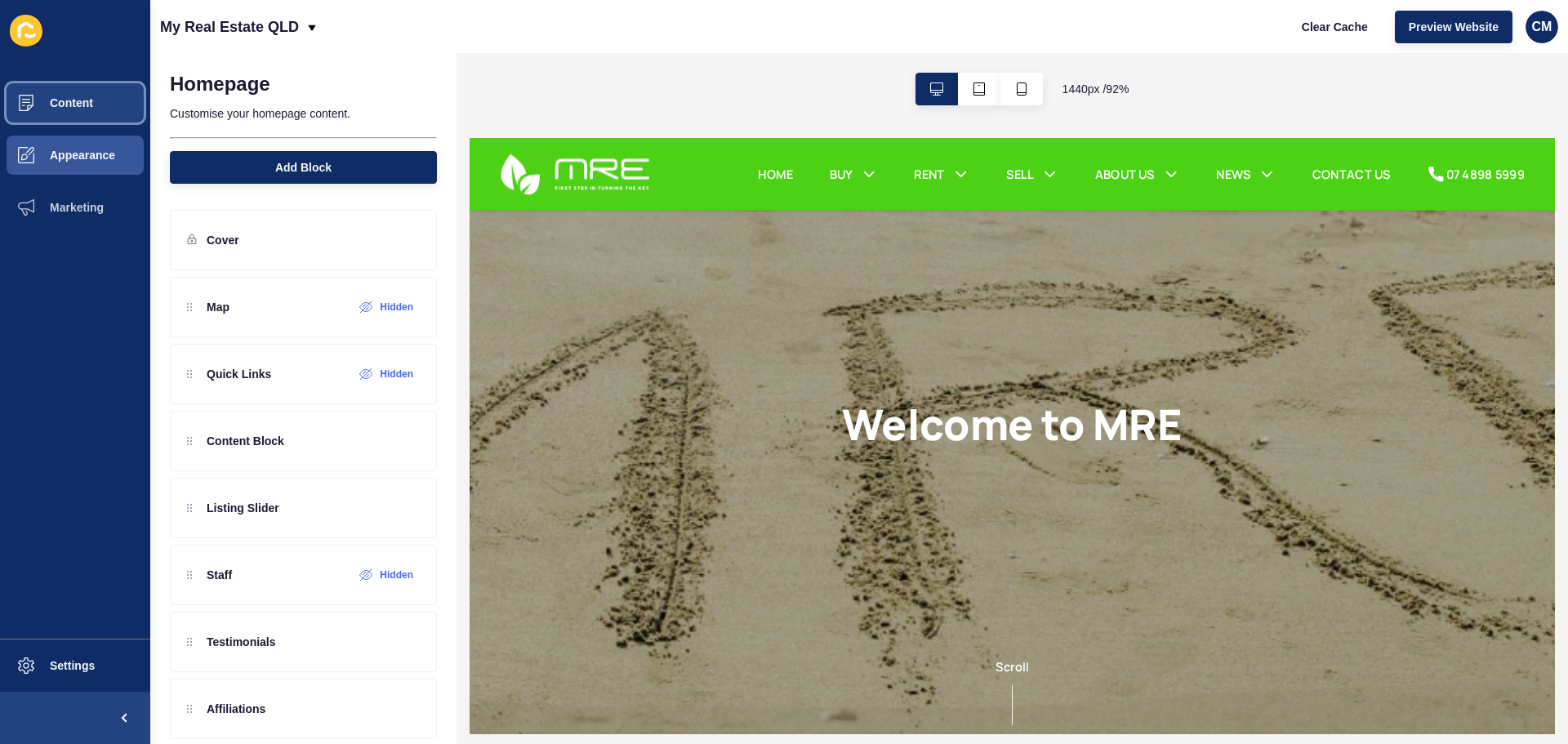
click at [81, 102] on span "Content" at bounding box center [46, 102] width 96 height 13
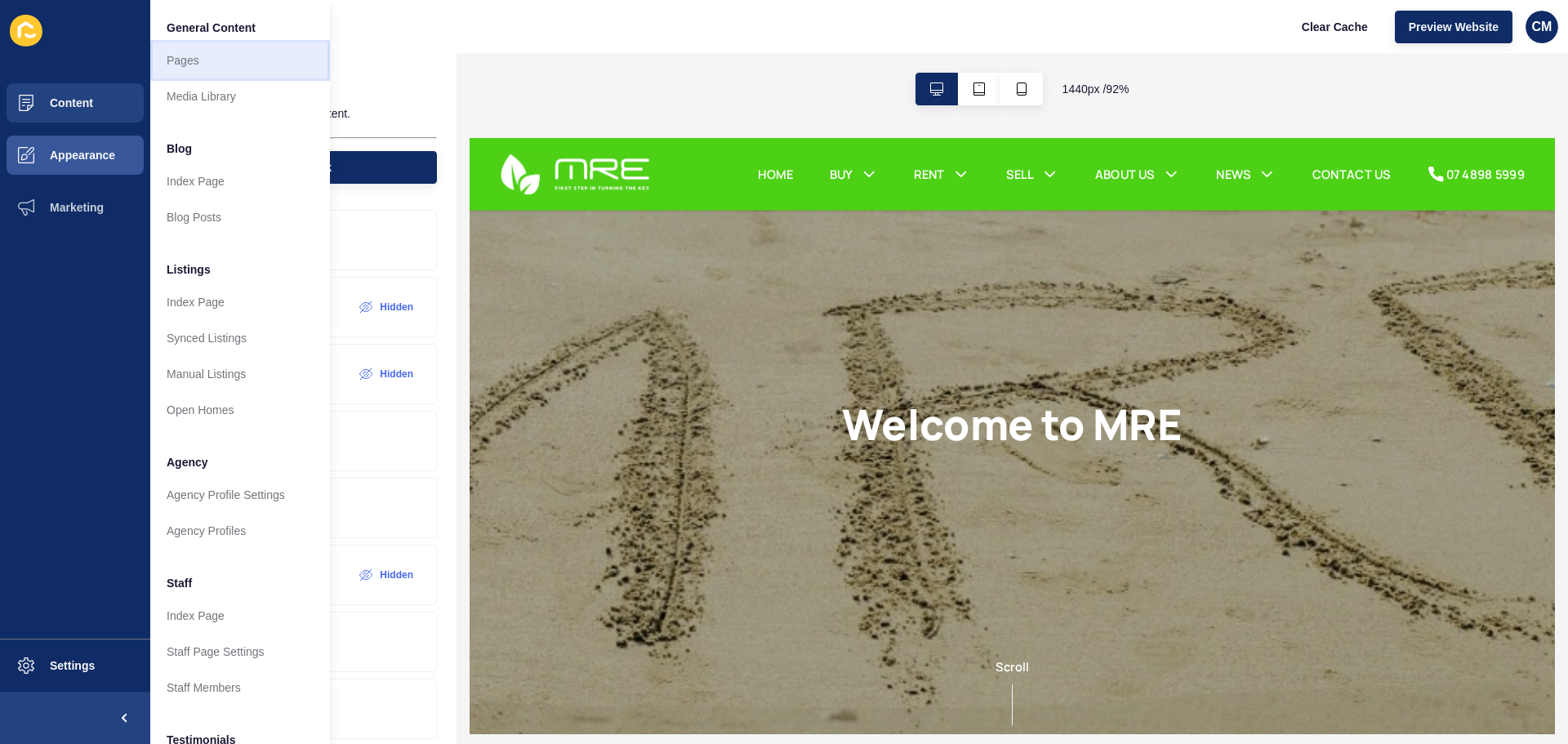
click at [194, 51] on link "Pages" at bounding box center [240, 60] width 180 height 36
